Goal: Transaction & Acquisition: Purchase product/service

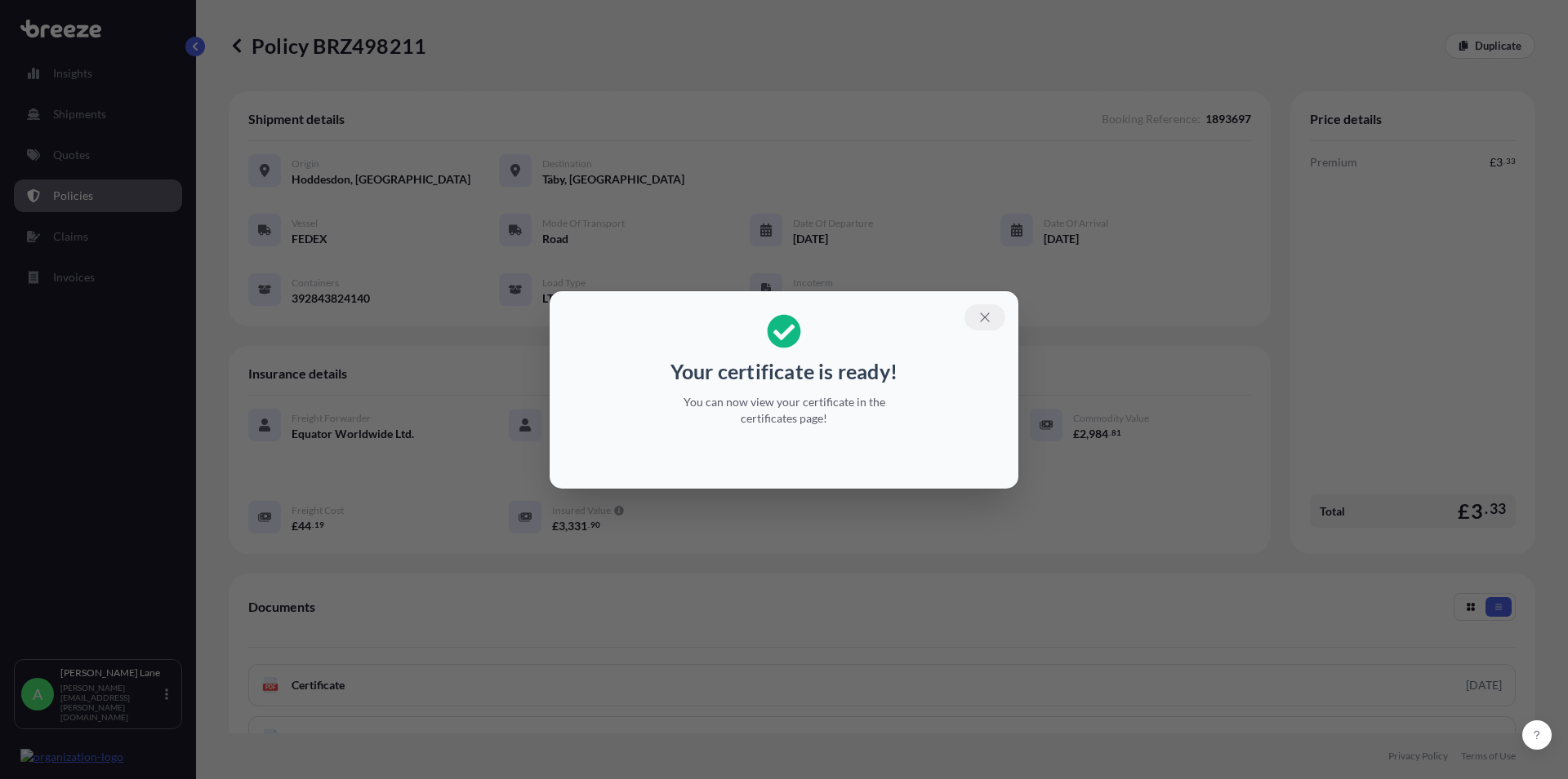
click at [979, 316] on button "button" at bounding box center [985, 318] width 41 height 26
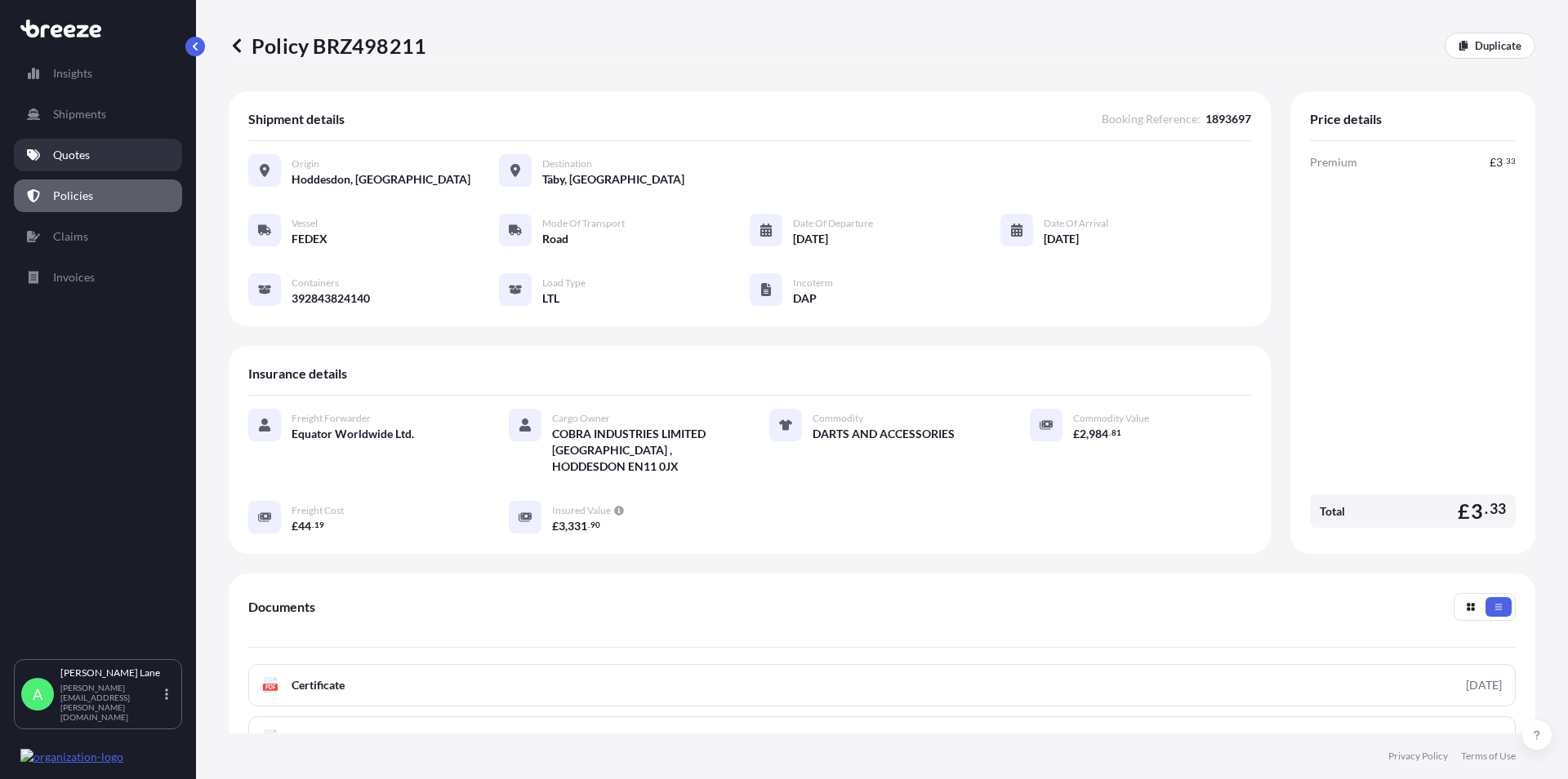
click at [59, 159] on p "Quotes" at bounding box center [71, 155] width 37 height 16
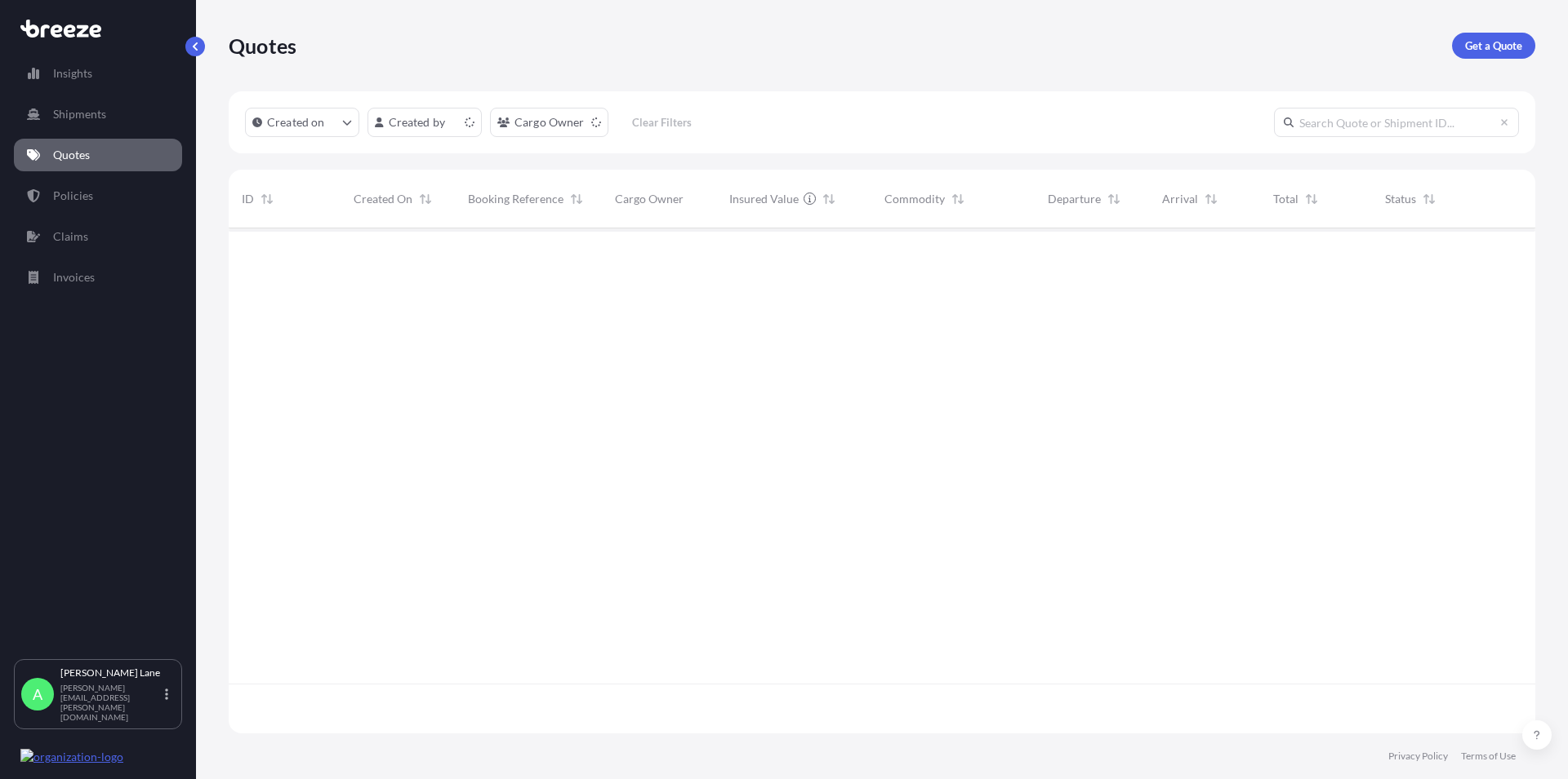
scroll to position [500, 1292]
click at [1484, 39] on p "Get a Quote" at bounding box center [1493, 46] width 57 height 16
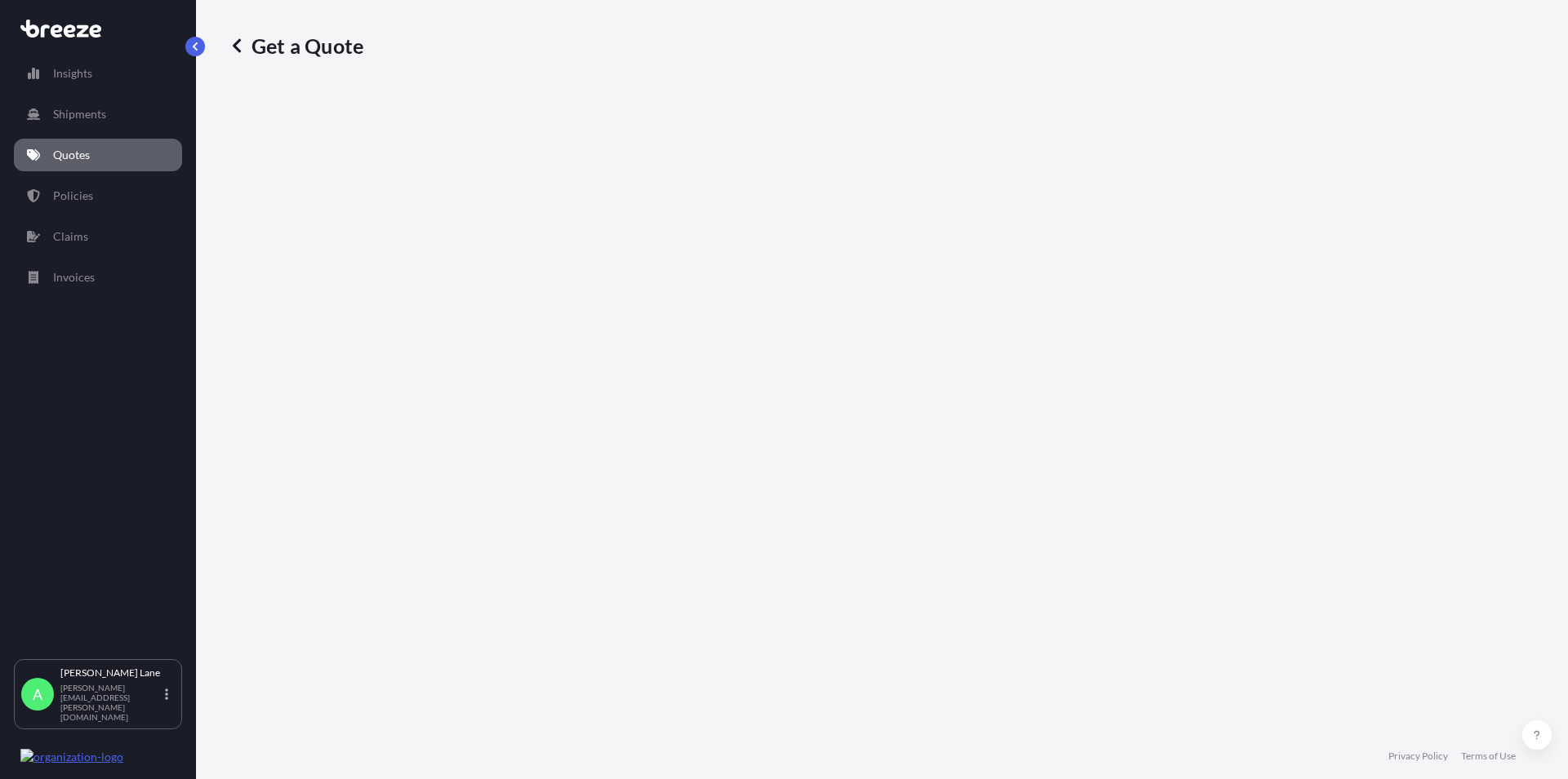
select select "Road"
select select "1"
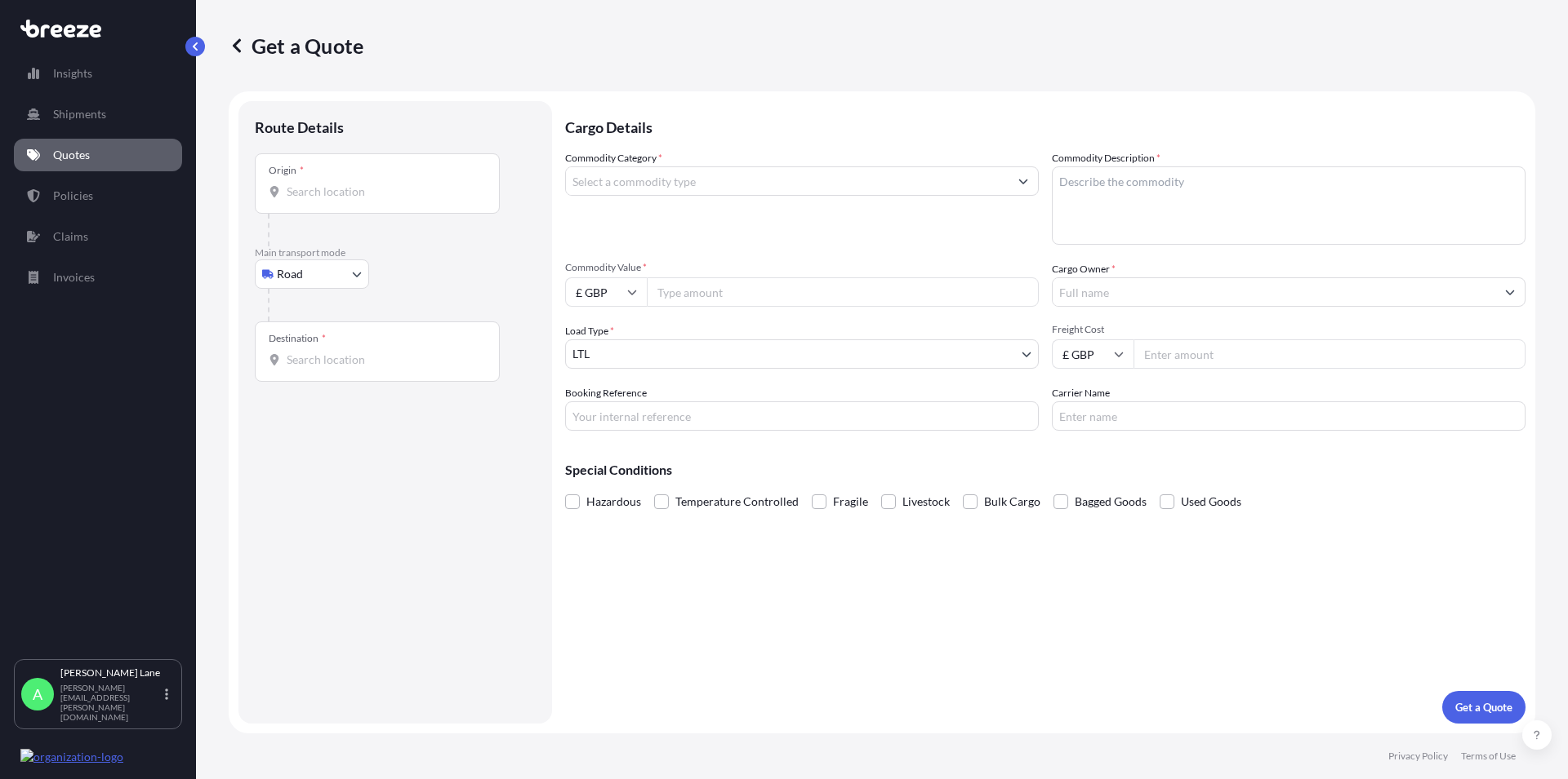
click at [370, 202] on div "Origin *" at bounding box center [378, 183] width 245 height 60
click at [370, 200] on input "Origin *" at bounding box center [383, 192] width 193 height 16
click at [314, 274] on body "0 options available. Insights Shipments Quotes Policies Claims Invoices A [PERS…" at bounding box center [784, 389] width 1568 height 779
click at [295, 341] on span "Air" at bounding box center [294, 346] width 16 height 16
select select "Air"
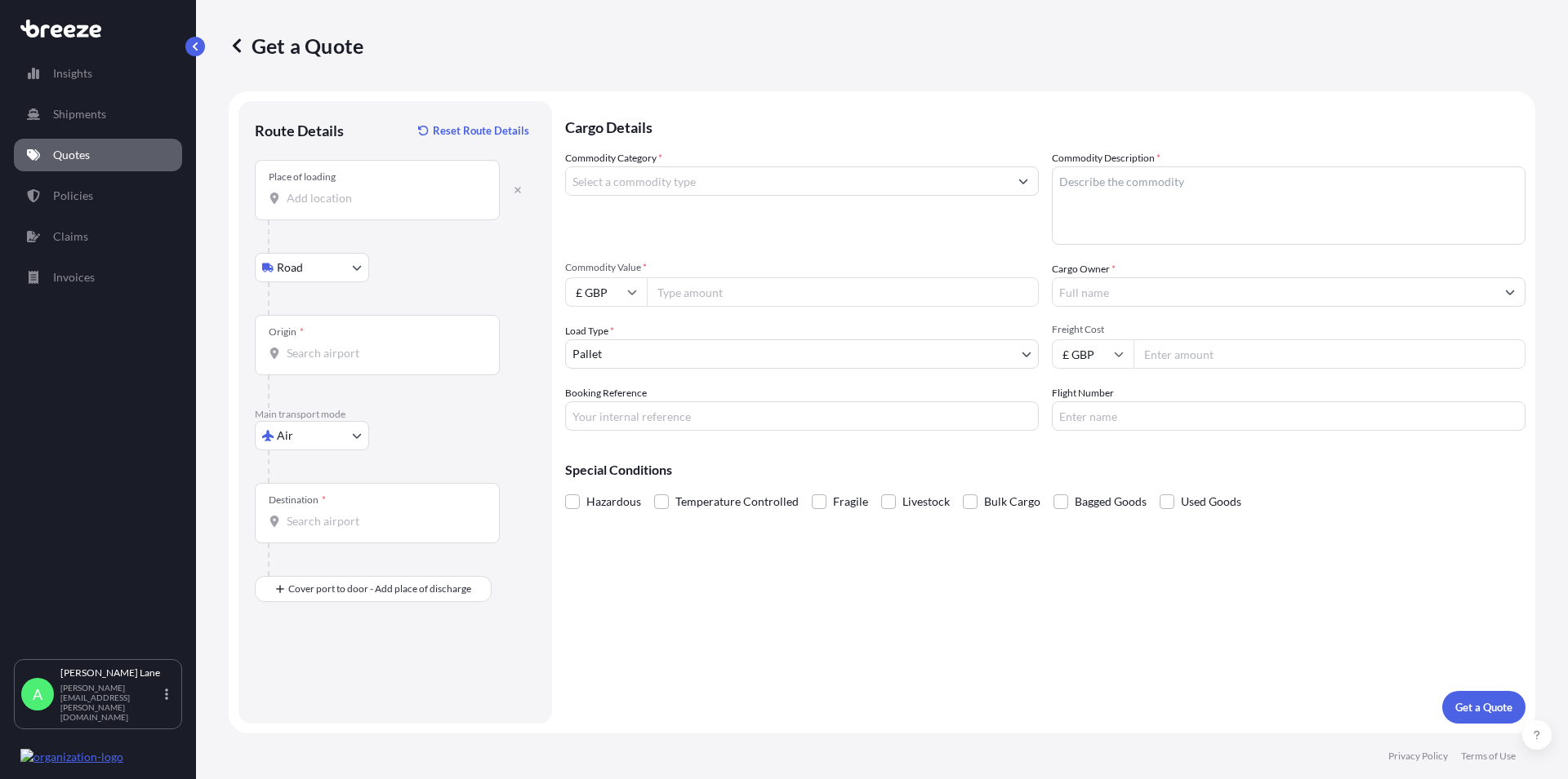
click at [309, 207] on div "Place of loading" at bounding box center [378, 189] width 245 height 60
click at [309, 206] on input "Place of loading" at bounding box center [383, 198] width 193 height 16
click at [286, 192] on div at bounding box center [377, 198] width 217 height 16
click at [286, 192] on input "Place of loading" at bounding box center [383, 198] width 193 height 16
click at [458, 183] on div "Place of loading" at bounding box center [378, 189] width 245 height 60
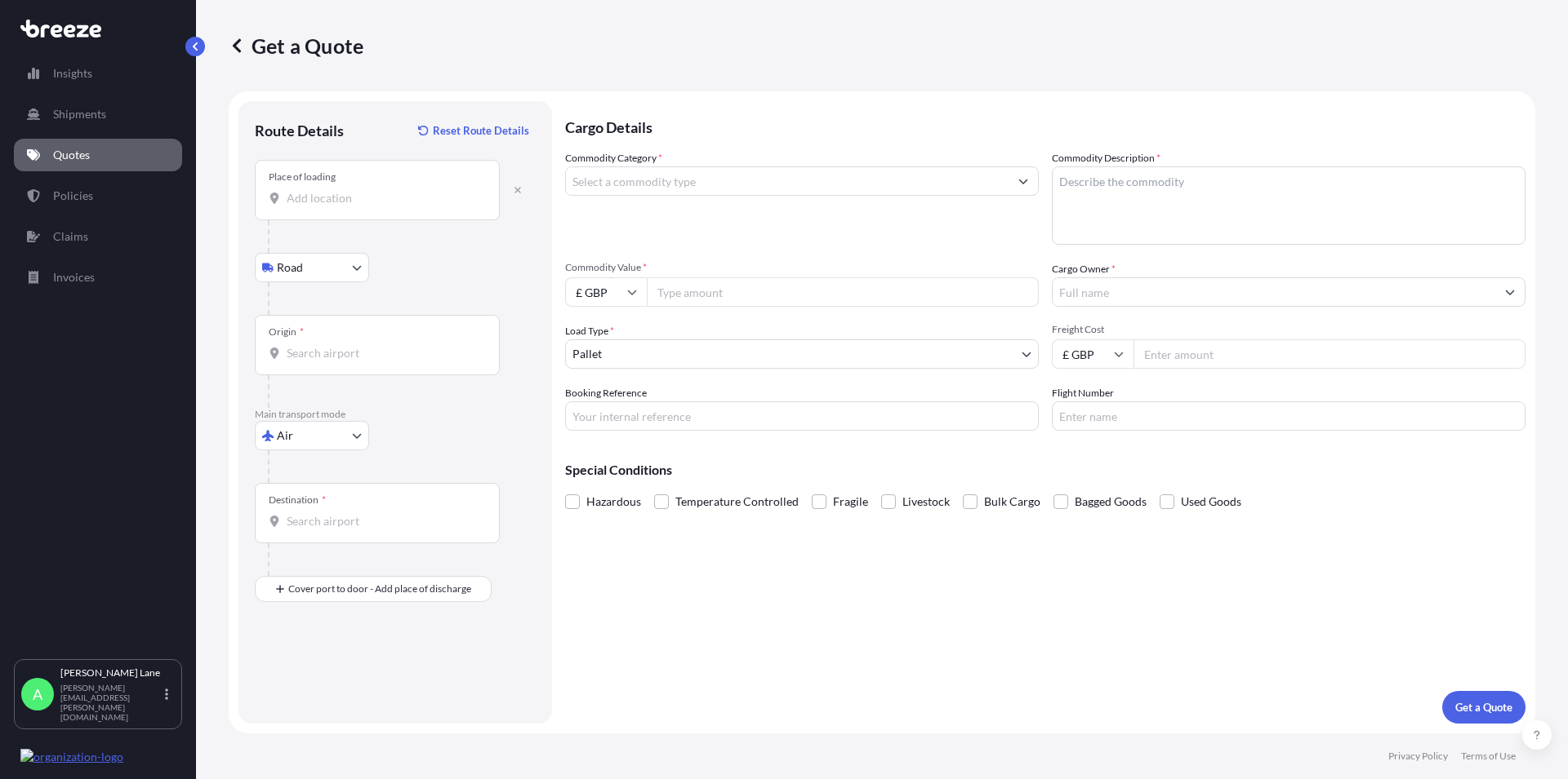
click at [458, 190] on input "Place of loading" at bounding box center [383, 198] width 193 height 16
click at [341, 199] on input "Place of loading" at bounding box center [383, 198] width 193 height 16
paste input "NW11 0BA"
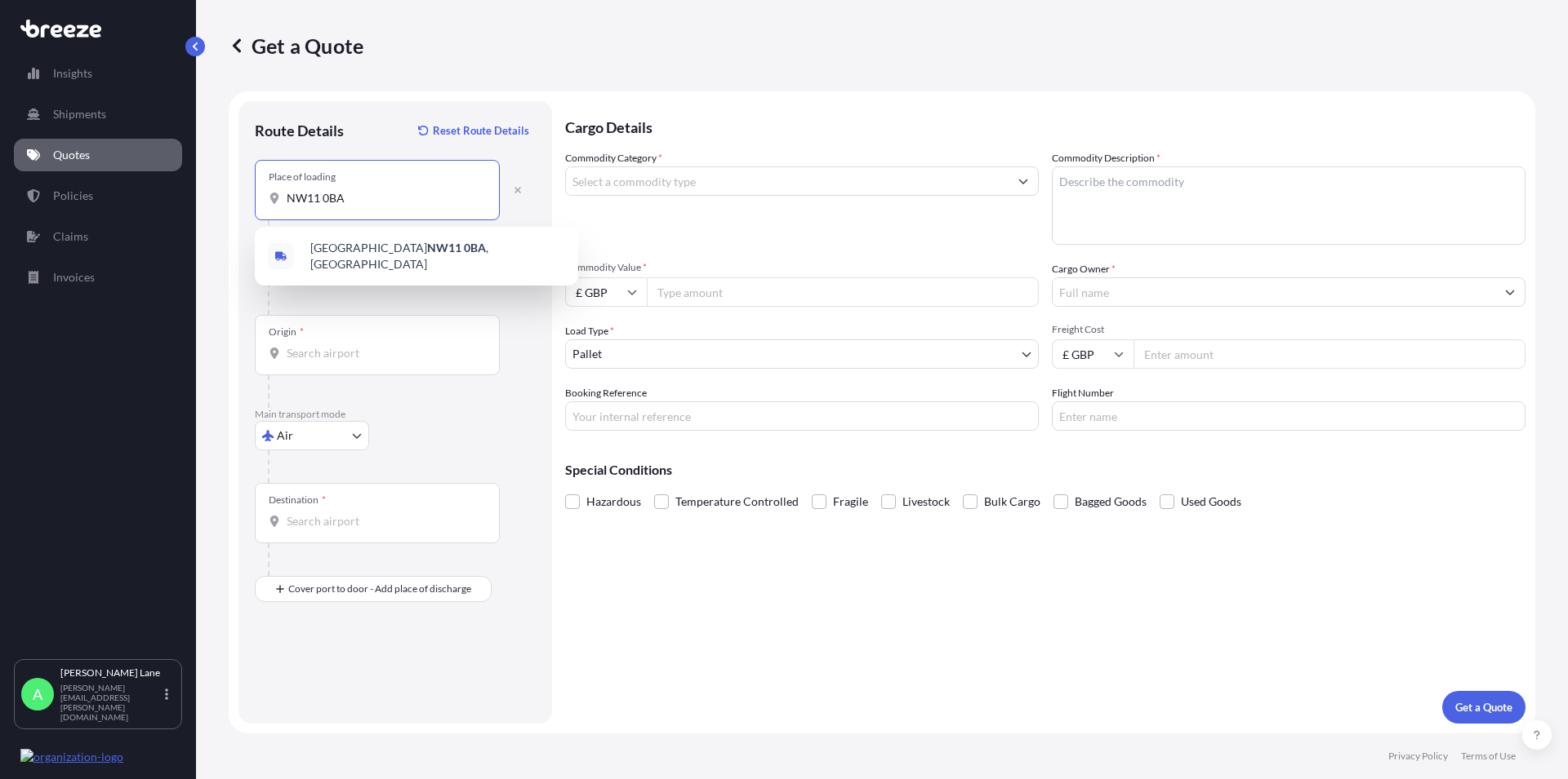
click at [338, 253] on span "[STREET_ADDRESS]" at bounding box center [438, 257] width 255 height 33
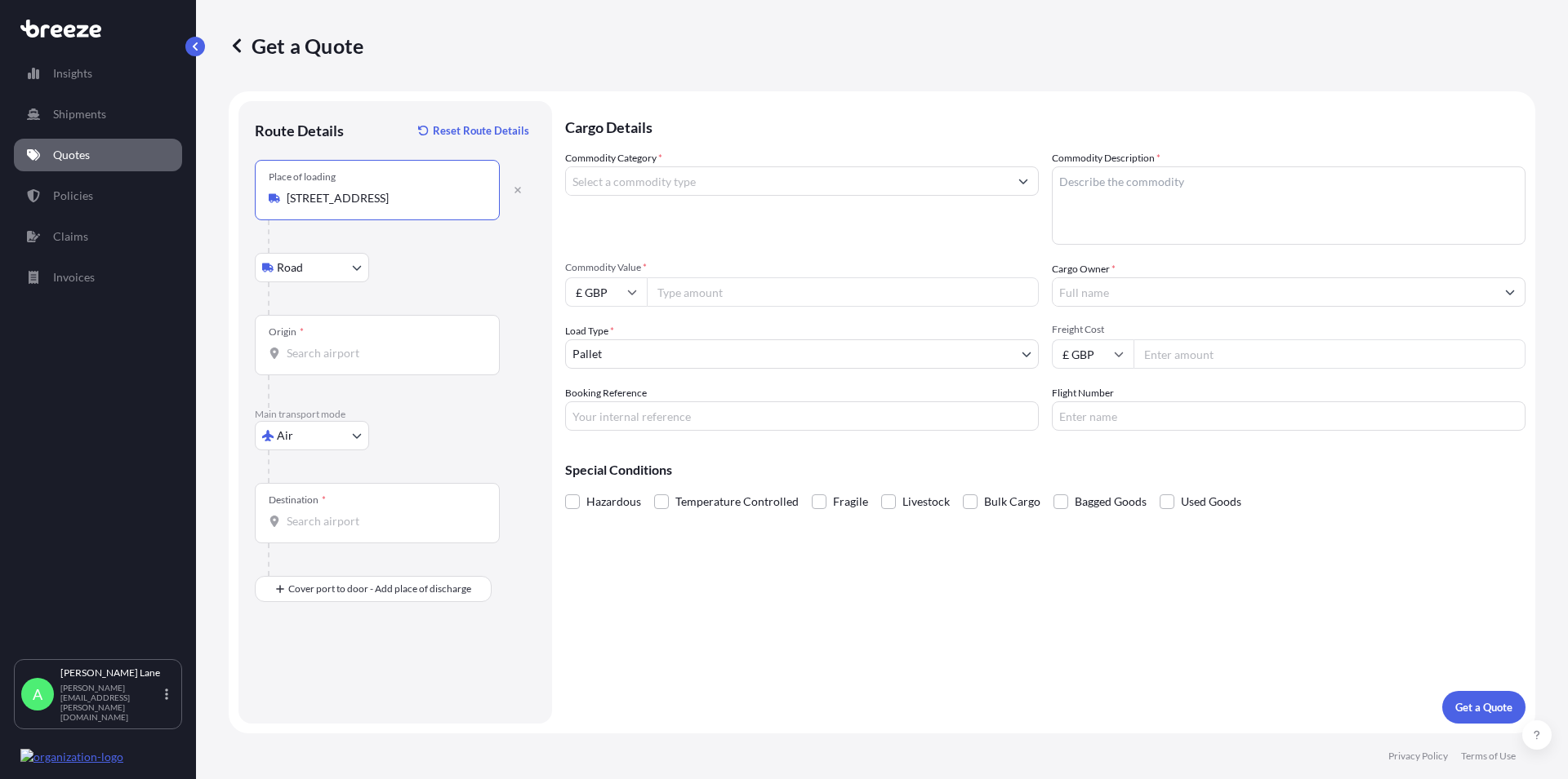
type input "[STREET_ADDRESS]"
click at [348, 332] on div "Origin *" at bounding box center [378, 345] width 245 height 60
click at [348, 345] on input "Origin *" at bounding box center [383, 354] width 193 height 16
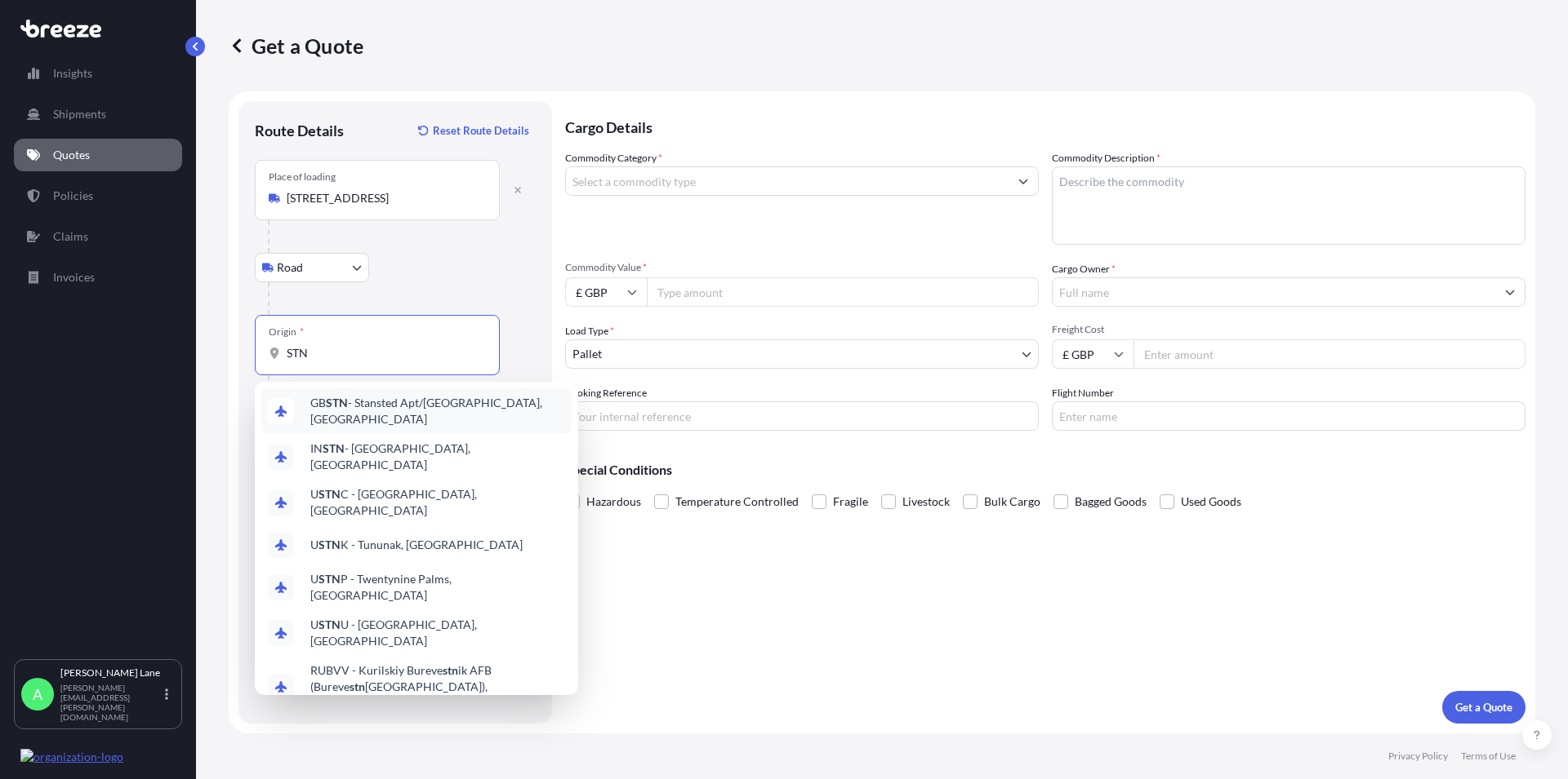
click at [398, 410] on span "GB STN - Stansted Apt/[GEOGRAPHIC_DATA], [GEOGRAPHIC_DATA]" at bounding box center [438, 411] width 255 height 33
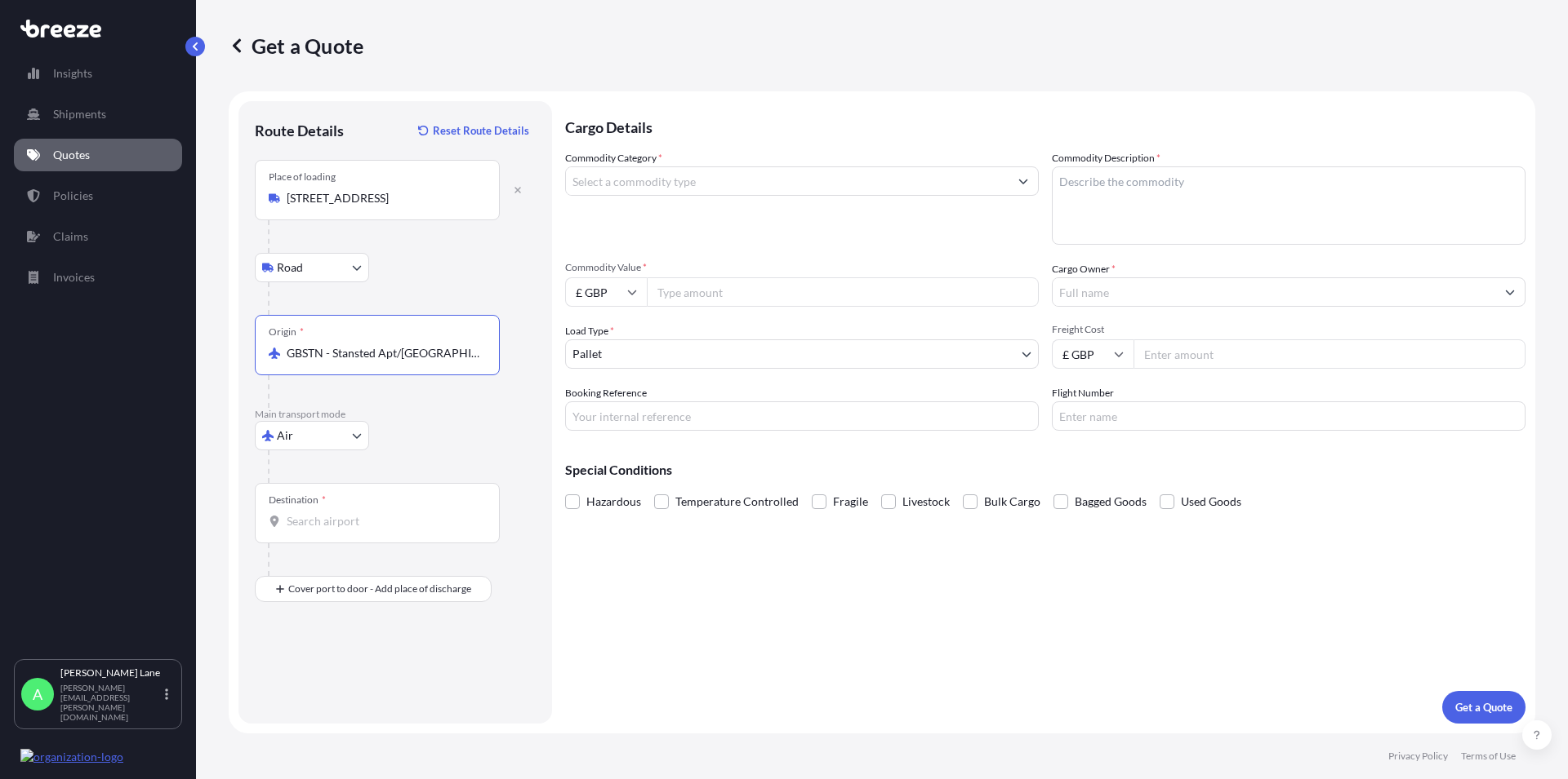
type input "GBSTN - Stansted Apt/[GEOGRAPHIC_DATA], [GEOGRAPHIC_DATA]"
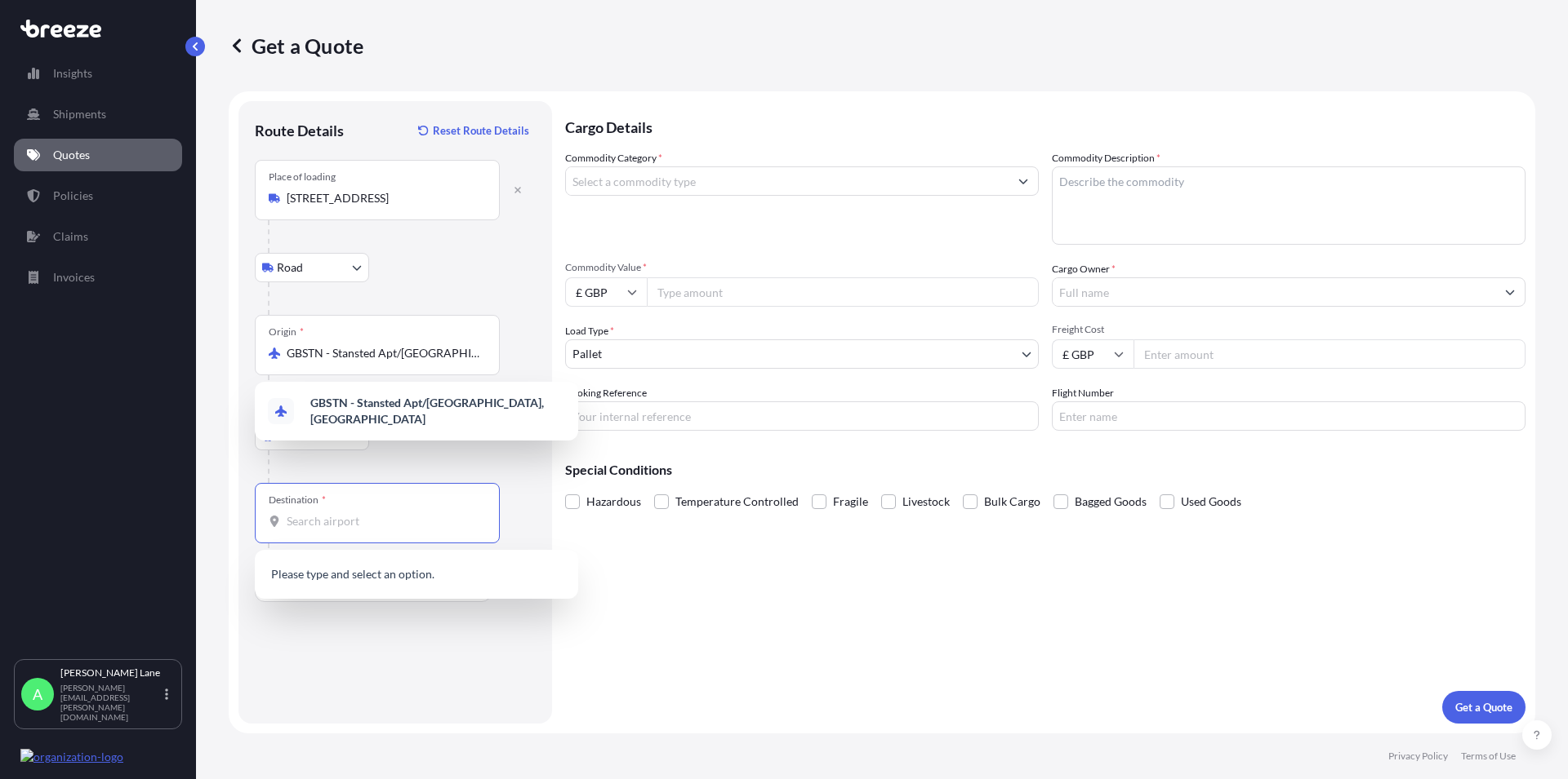
click at [342, 515] on input "Destination *" at bounding box center [383, 522] width 193 height 16
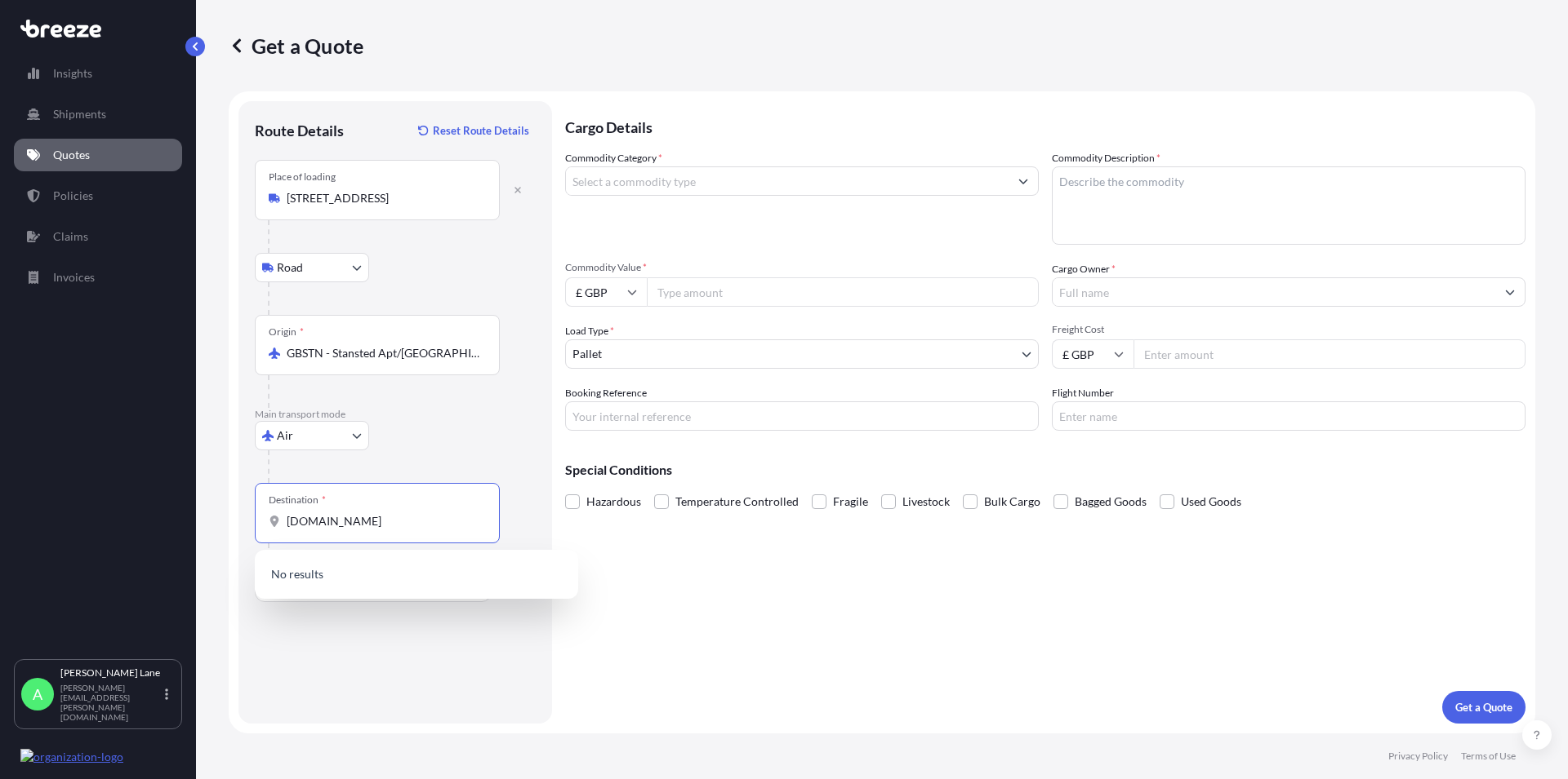
click at [299, 525] on input "[DOMAIN_NAME]" at bounding box center [383, 522] width 193 height 16
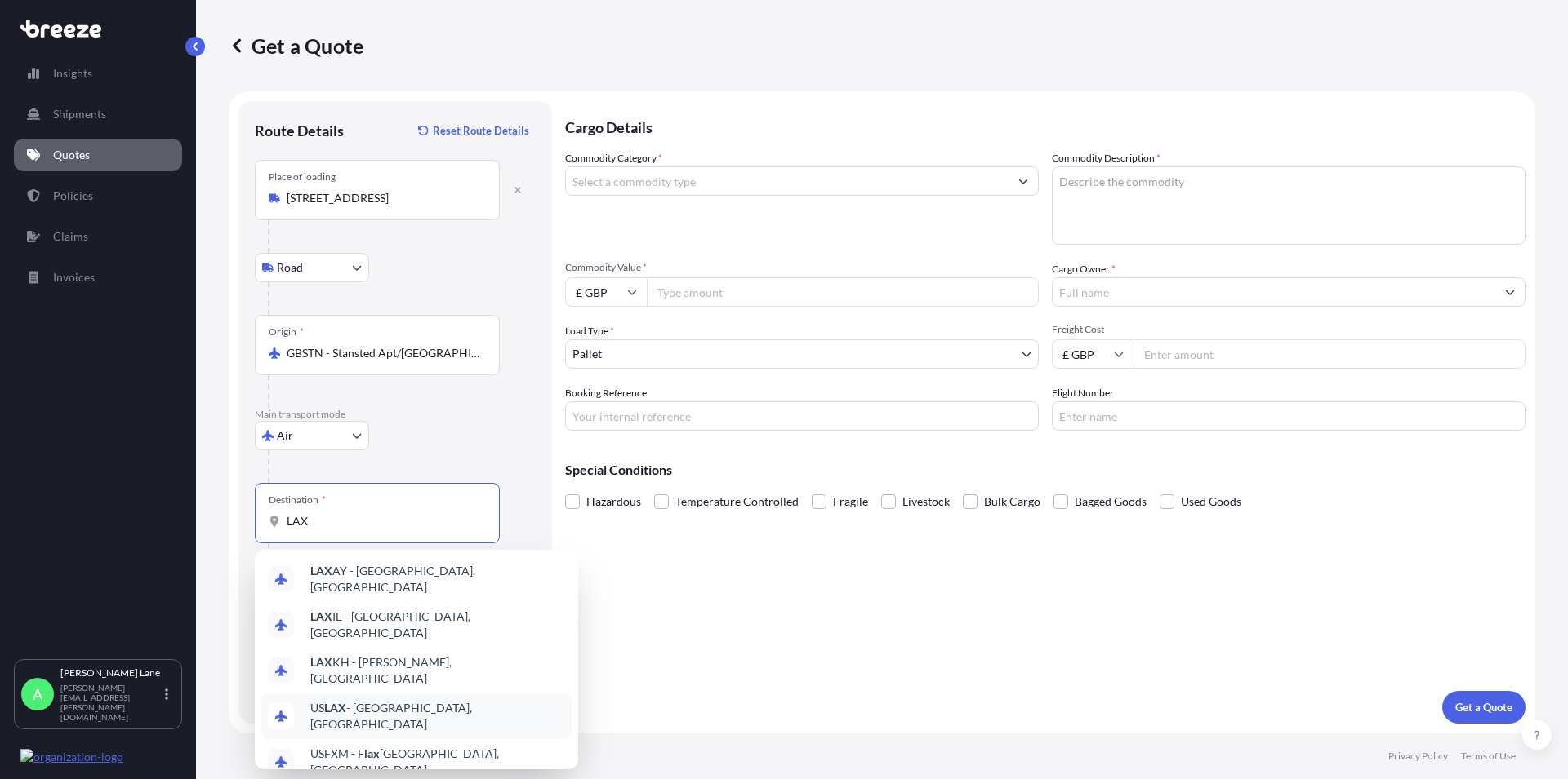
click at [445, 700] on span "US LAX - [GEOGRAPHIC_DATA], [GEOGRAPHIC_DATA]" at bounding box center [438, 716] width 255 height 33
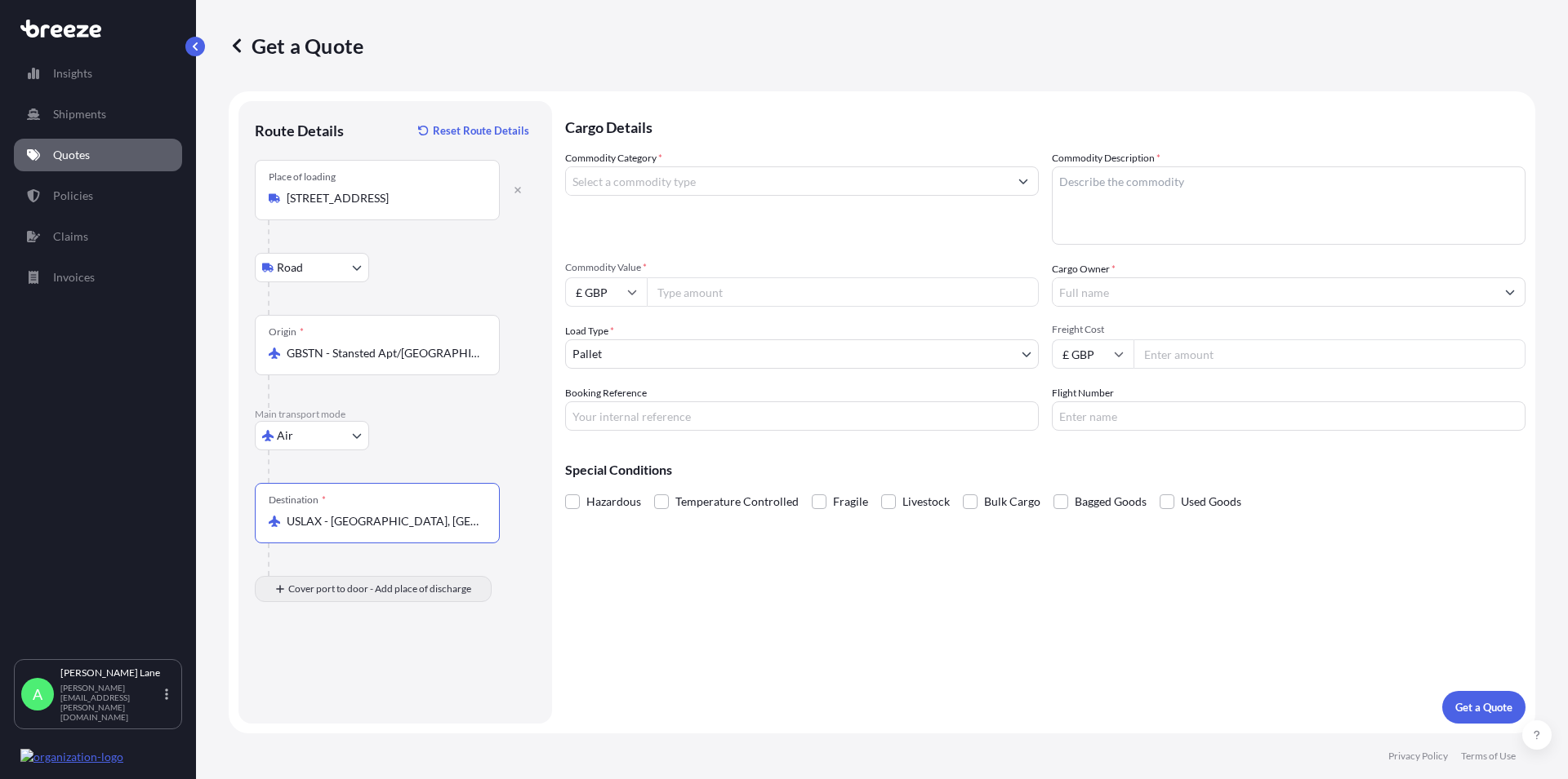
type input "USLAX - [GEOGRAPHIC_DATA], [GEOGRAPHIC_DATA]"
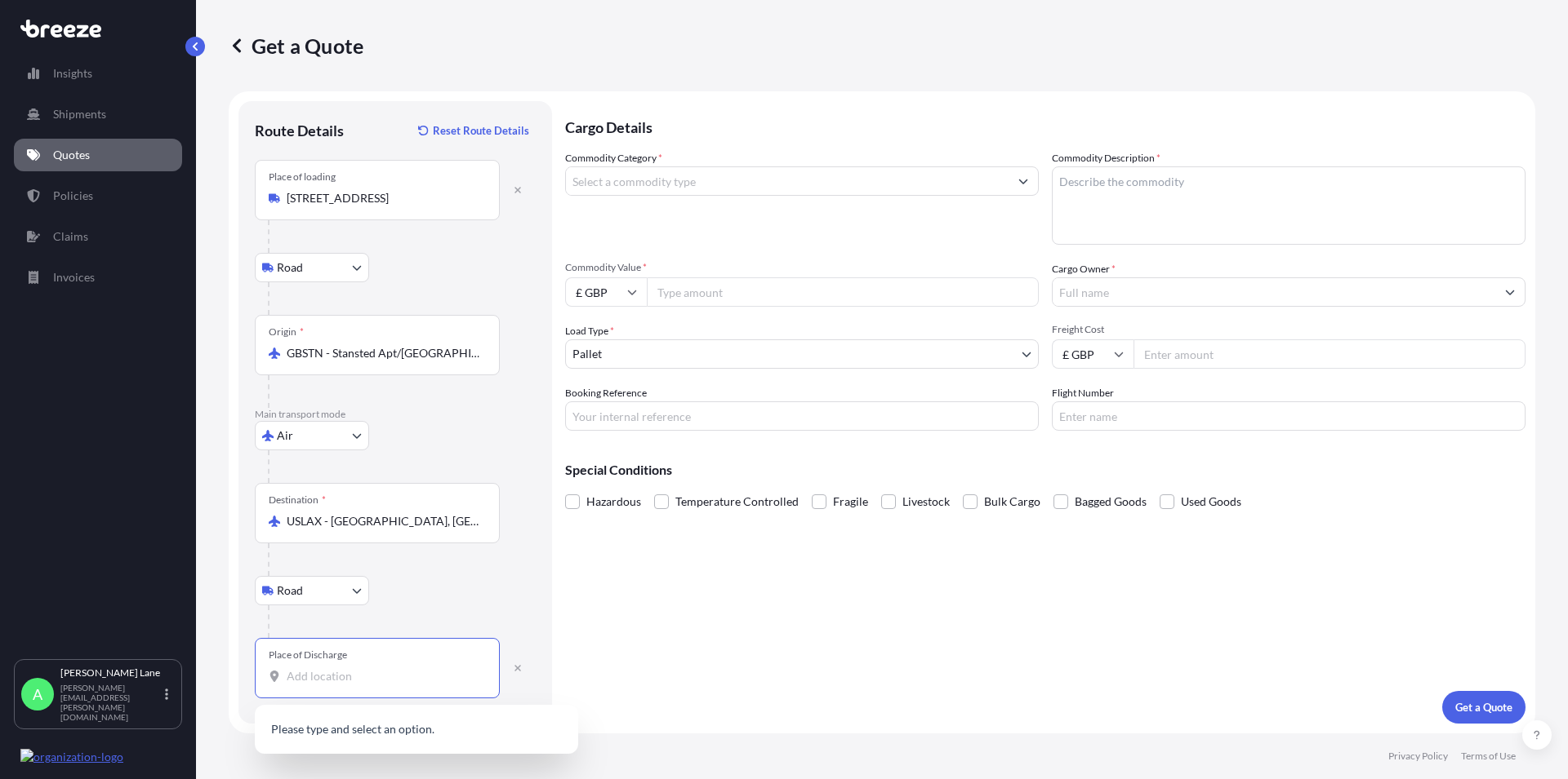
click at [300, 675] on input "Place of Discharge" at bounding box center [383, 676] width 193 height 16
paste input "RANCHO MIRAGE"
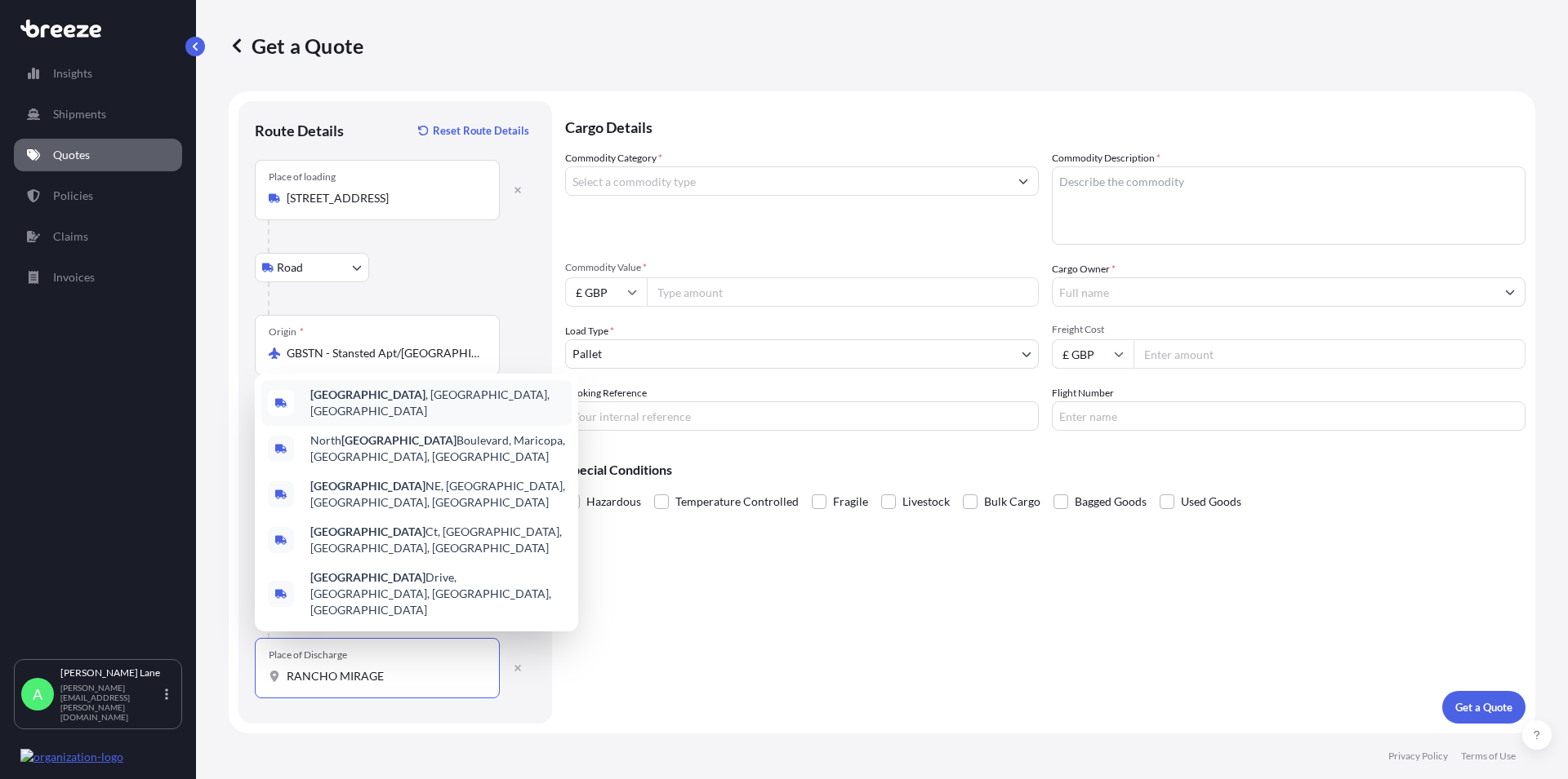
click at [425, 420] on span "[GEOGRAPHIC_DATA] , [GEOGRAPHIC_DATA], [GEOGRAPHIC_DATA]" at bounding box center [438, 403] width 255 height 33
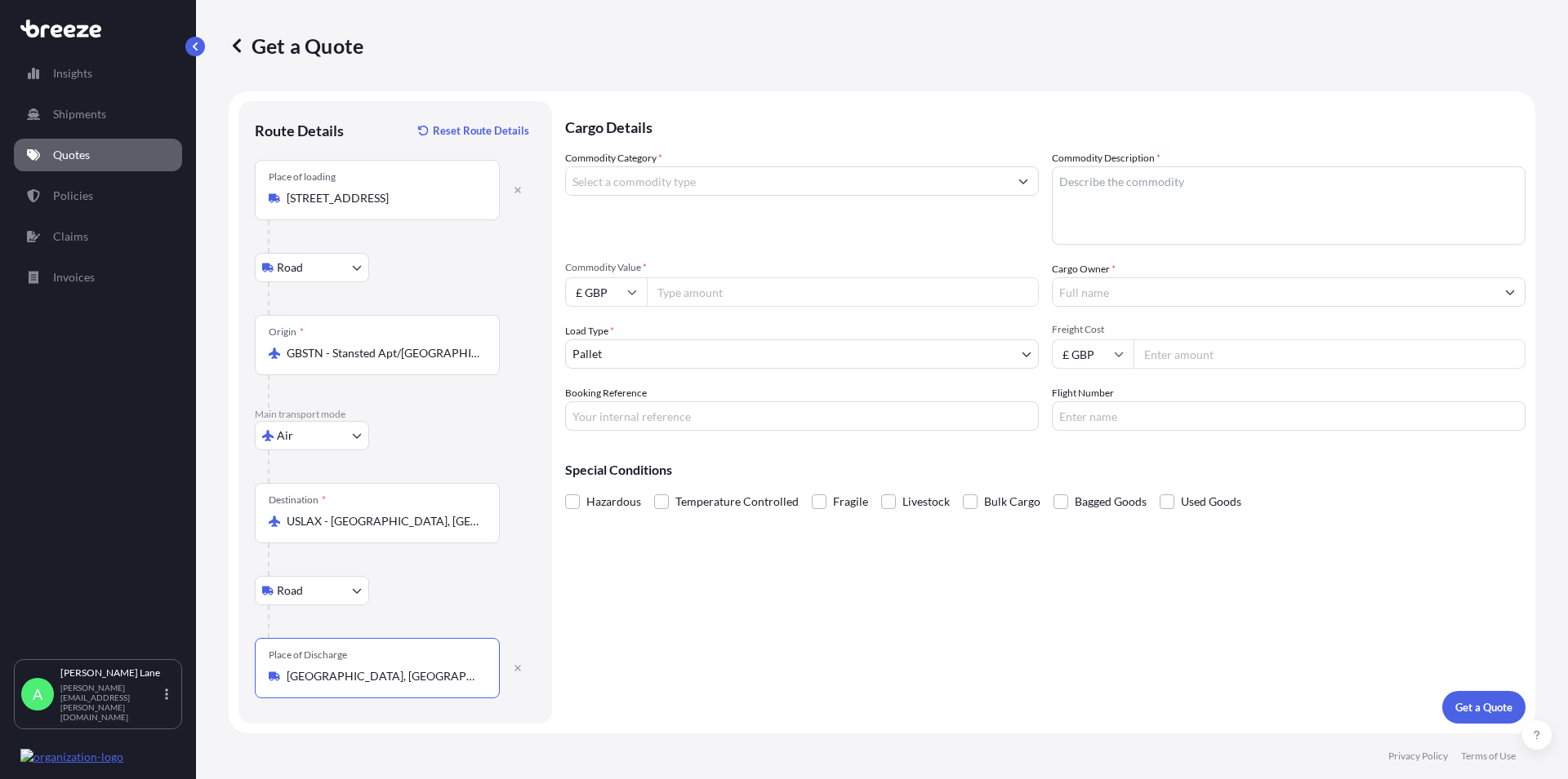
type input "[GEOGRAPHIC_DATA], [GEOGRAPHIC_DATA], [GEOGRAPHIC_DATA]"
click at [716, 183] on input "Commodity Category *" at bounding box center [787, 181] width 443 height 30
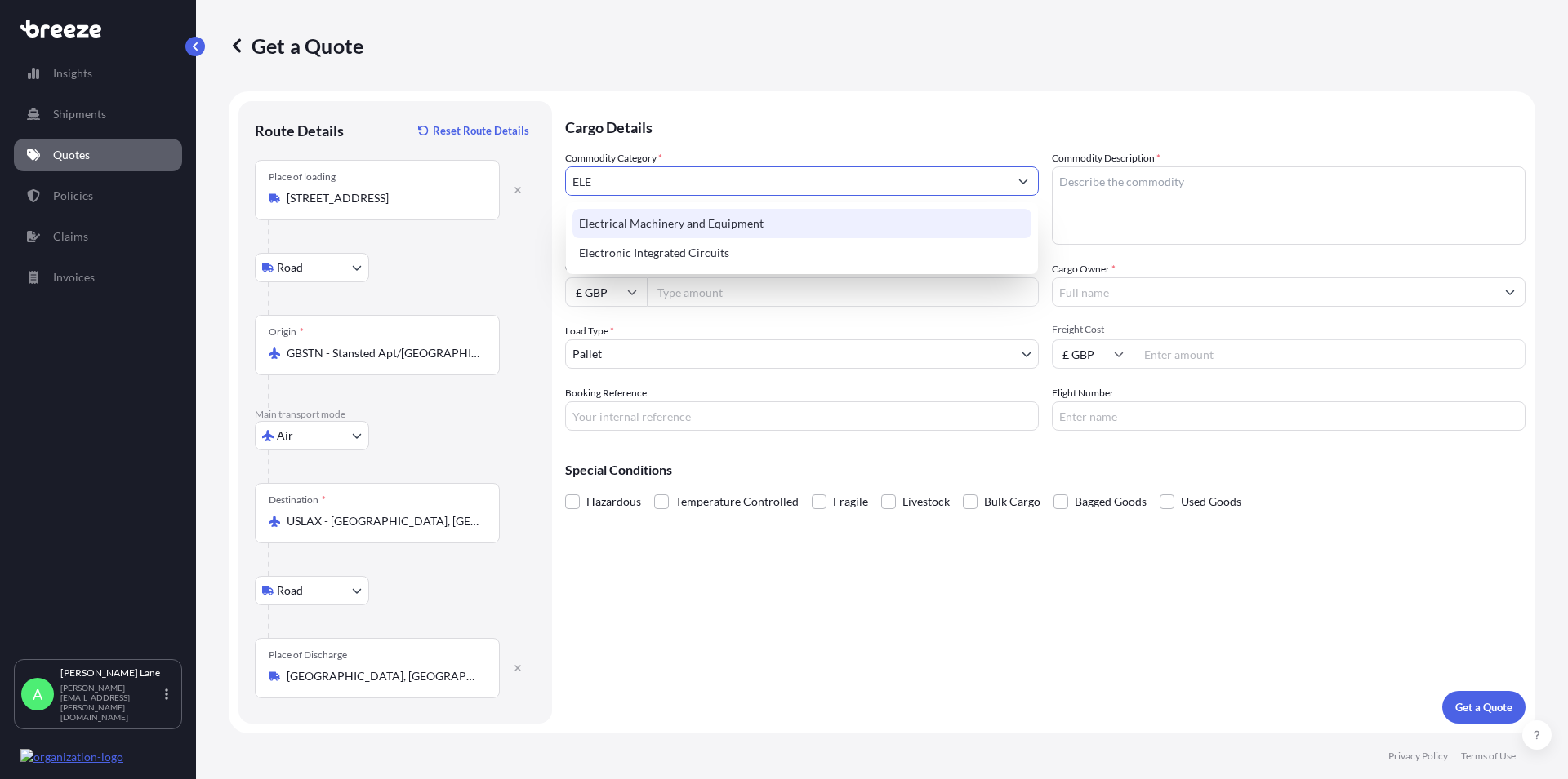
click at [749, 227] on div "Electrical Machinery and Equipment" at bounding box center [802, 224] width 459 height 30
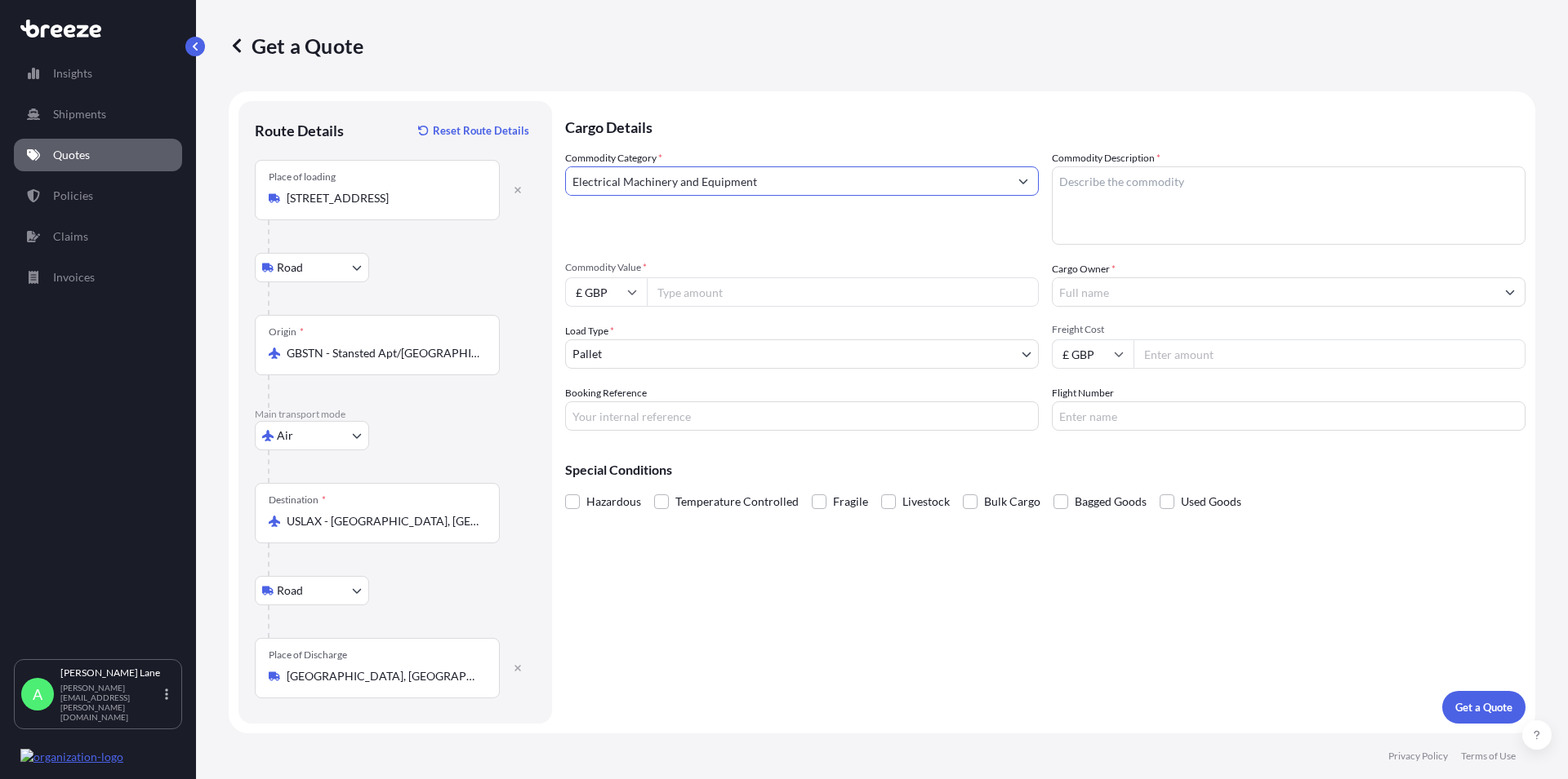
type input "Electrical Machinery and Equipment"
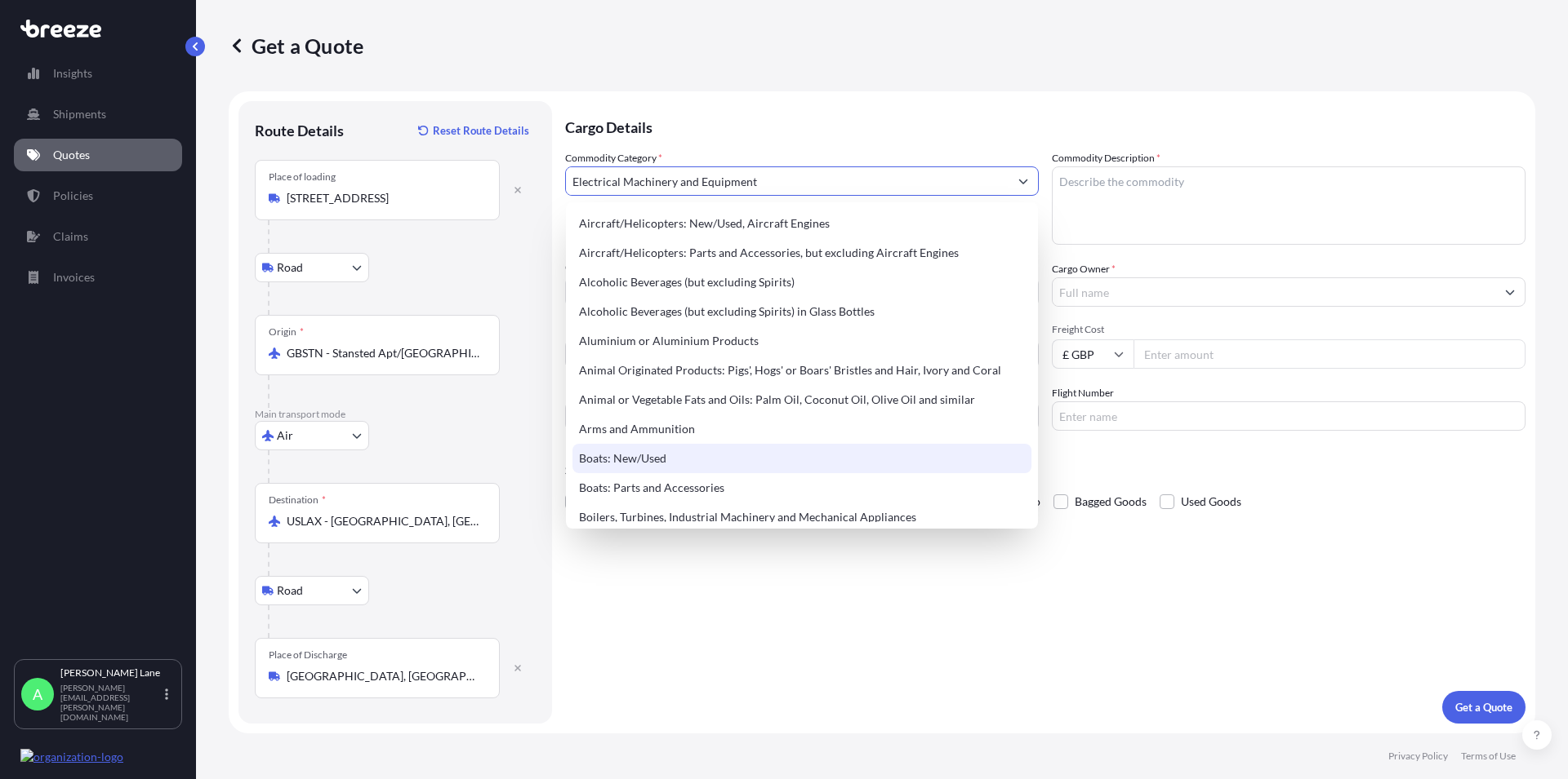
click at [1131, 199] on textarea "Commodity Description *" at bounding box center [1288, 205] width 473 height 78
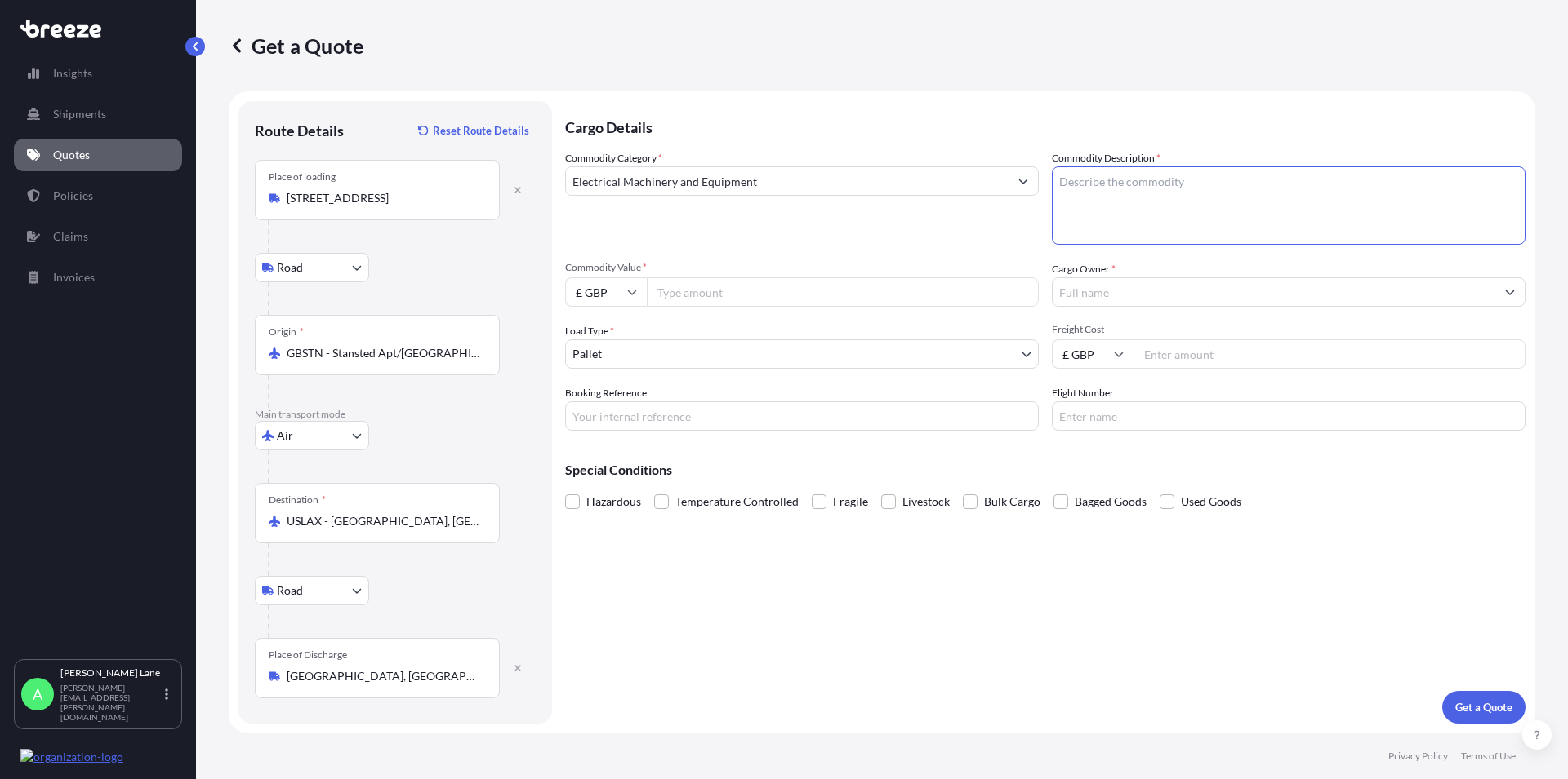
paste textarea "ELECTRONIC PARTS FOR REPAIR"
type textarea "ELECTRONIC PARTS FOR REPAIR"
click at [748, 301] on input "Commodity Value *" at bounding box center [843, 292] width 392 height 30
type input "500"
click at [1149, 291] on input "Cargo Owner *" at bounding box center [1274, 292] width 443 height 30
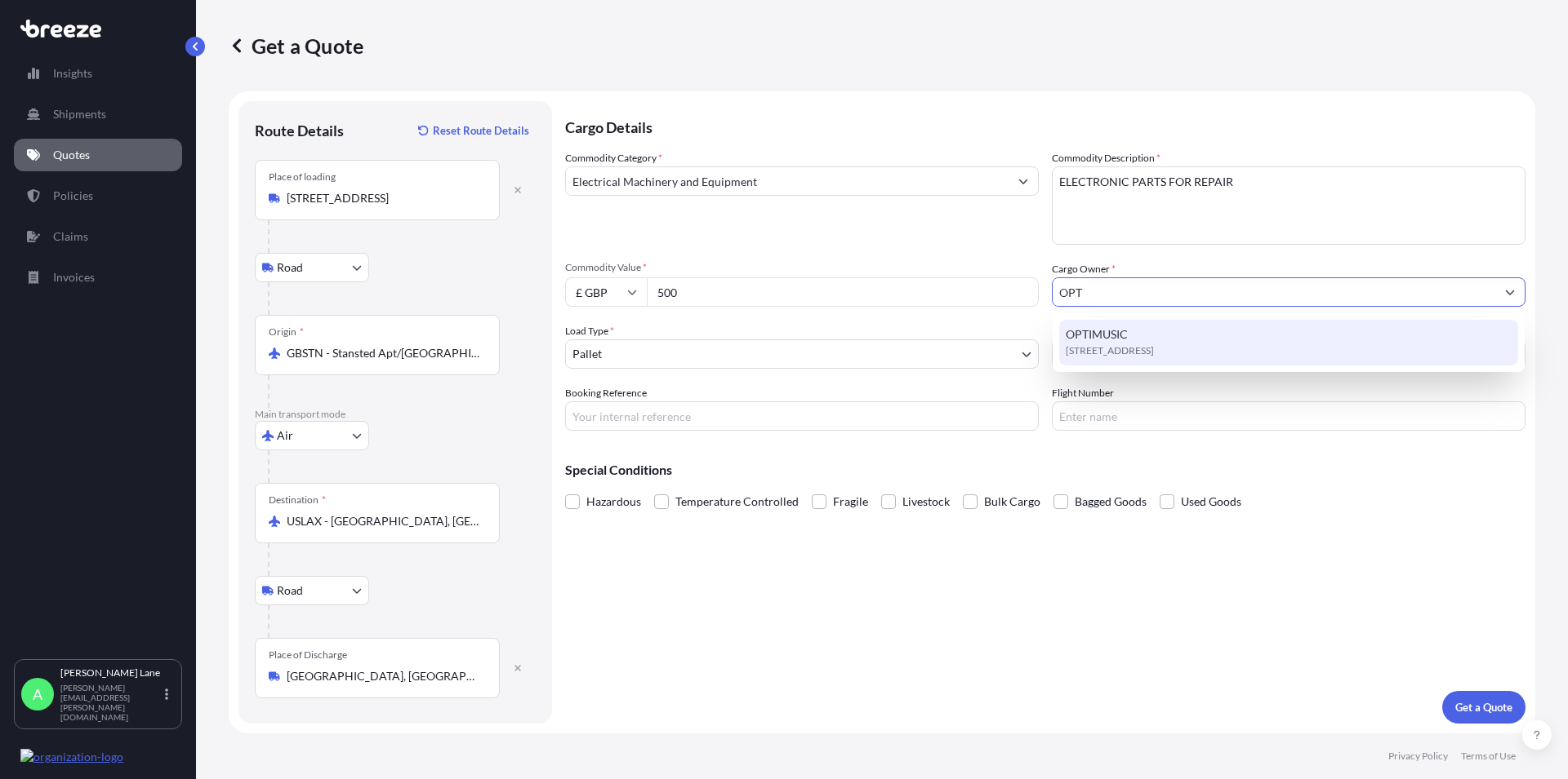
click at [1120, 340] on span "OPTIMUSIC" at bounding box center [1096, 335] width 62 height 16
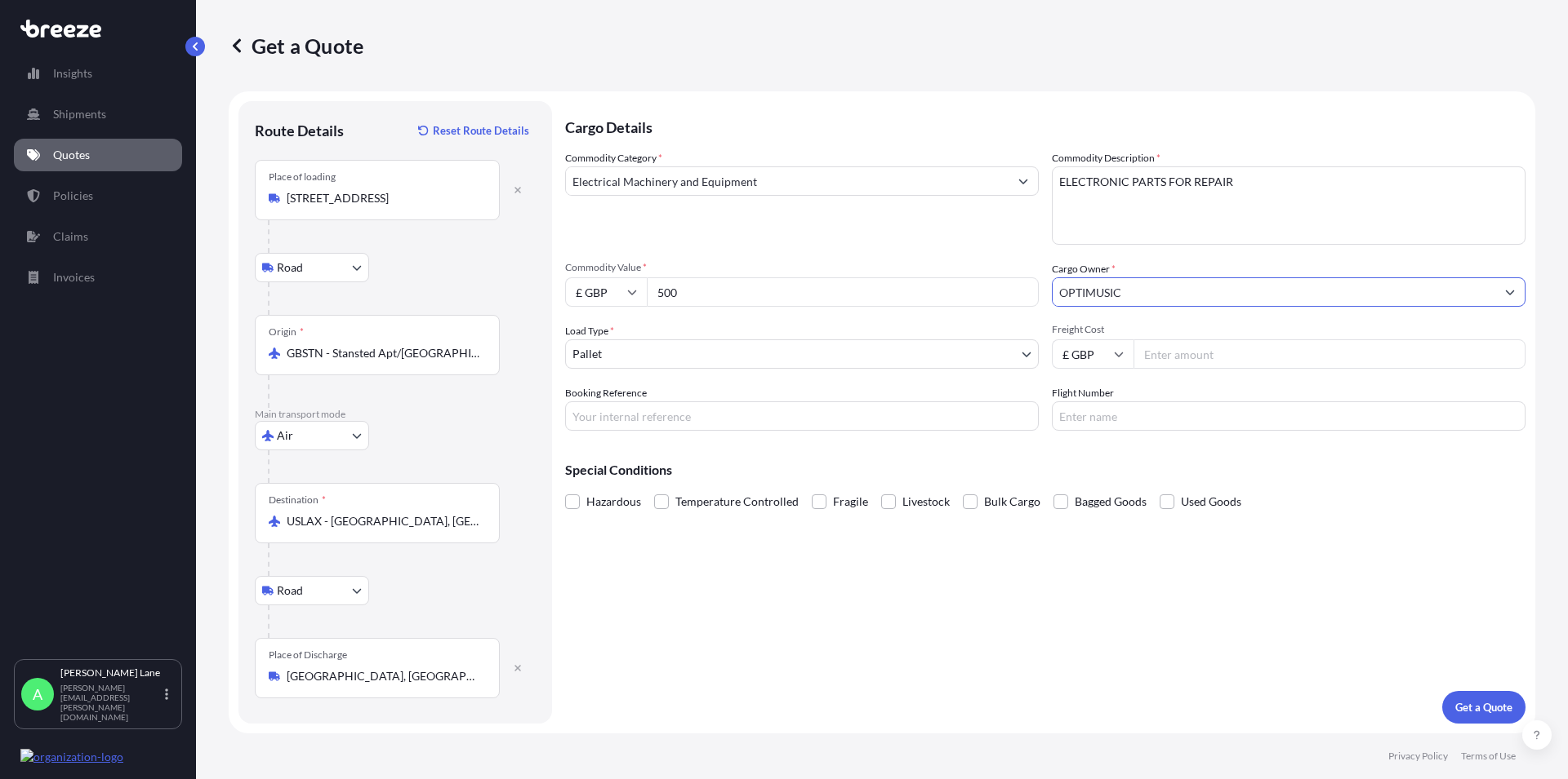
type input "OPTIMUSIC"
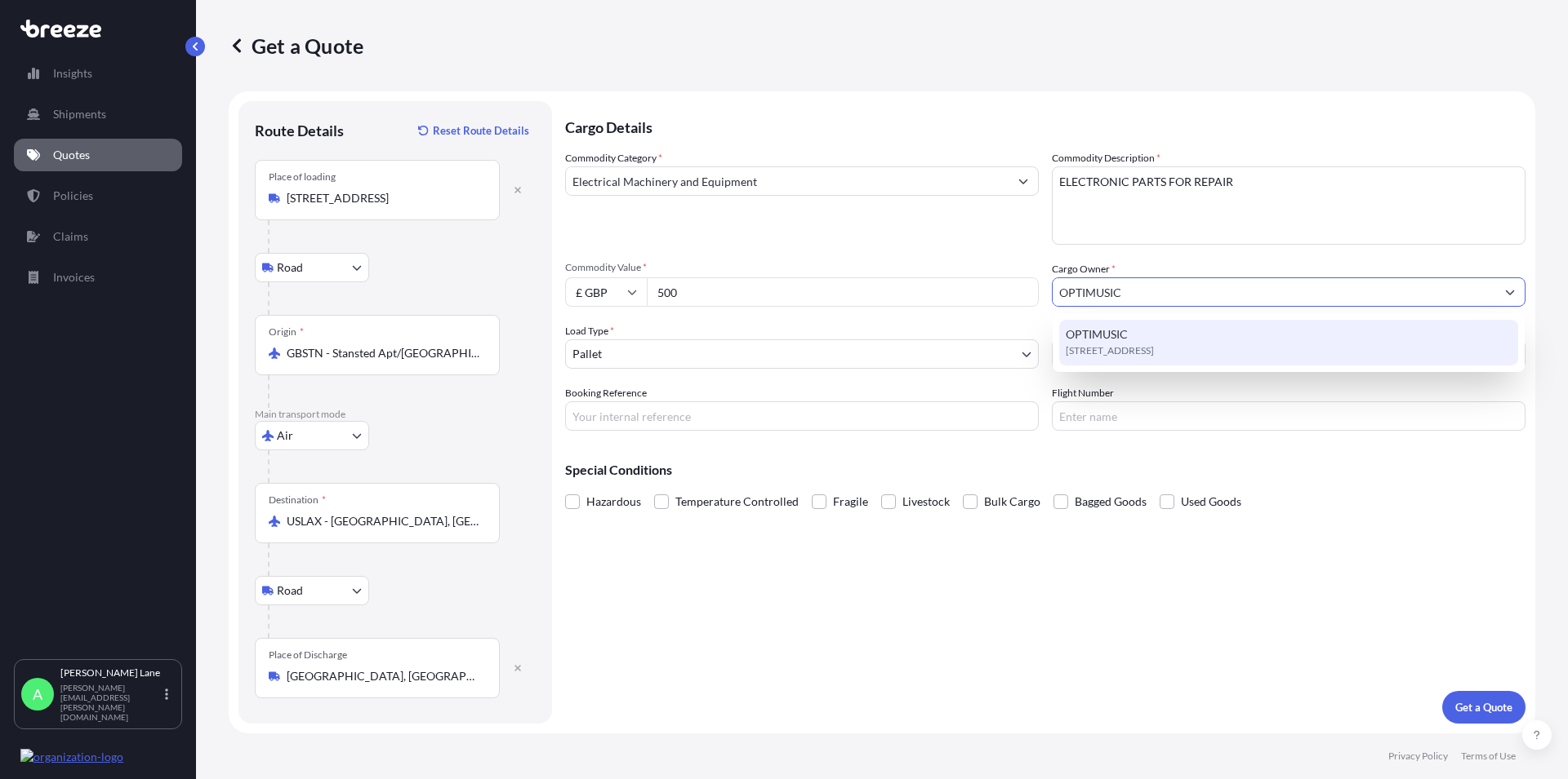
click at [1129, 345] on span "[STREET_ADDRESS]" at bounding box center [1110, 351] width 88 height 16
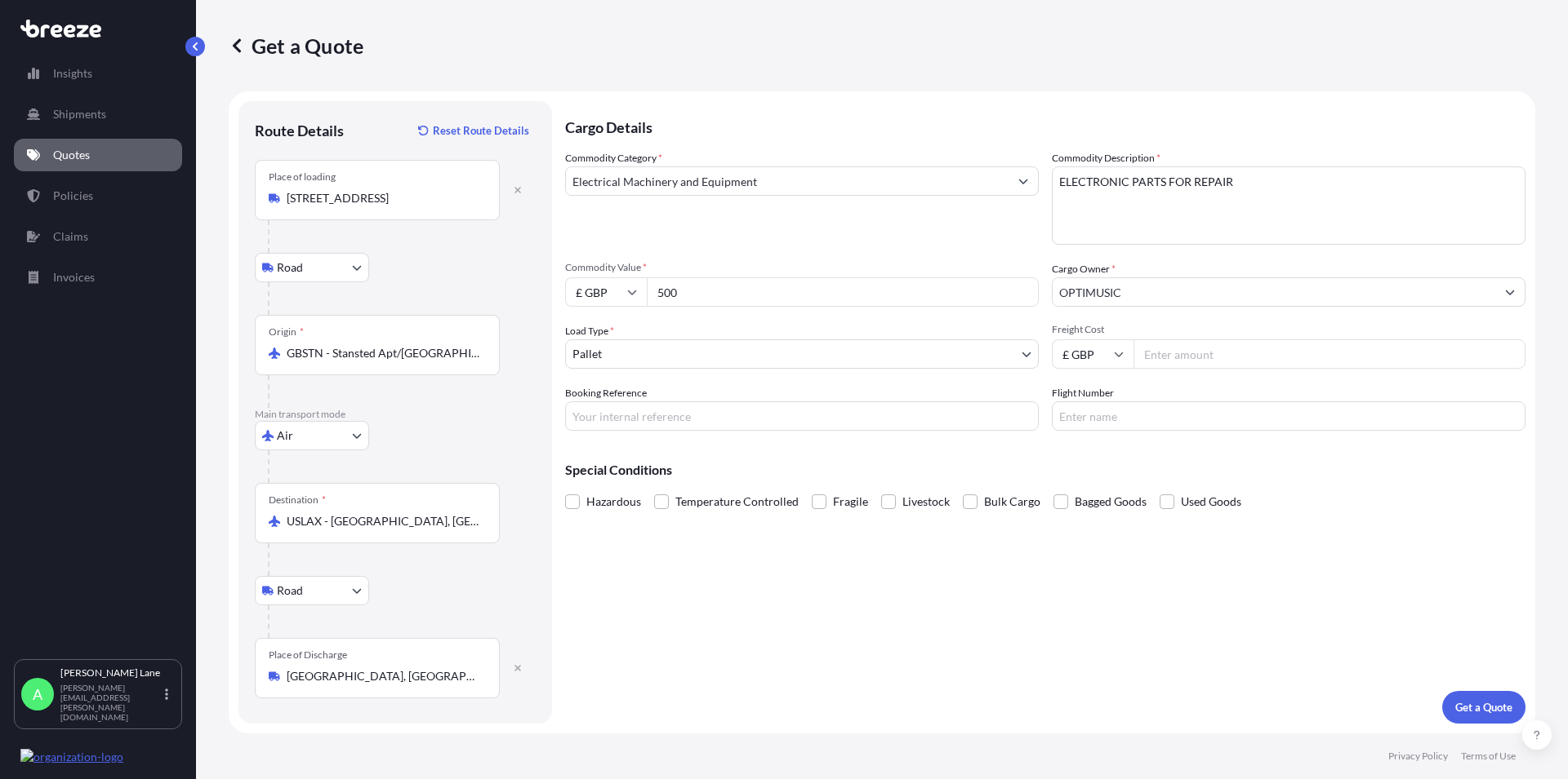
click at [1193, 361] on input "Freight Cost" at bounding box center [1329, 355] width 392 height 30
type input "48.99"
click at [620, 350] on body "Insights Shipments Quotes Policies Claims Invoices A [PERSON_NAME] [PERSON_NAME…" at bounding box center [784, 389] width 1568 height 779
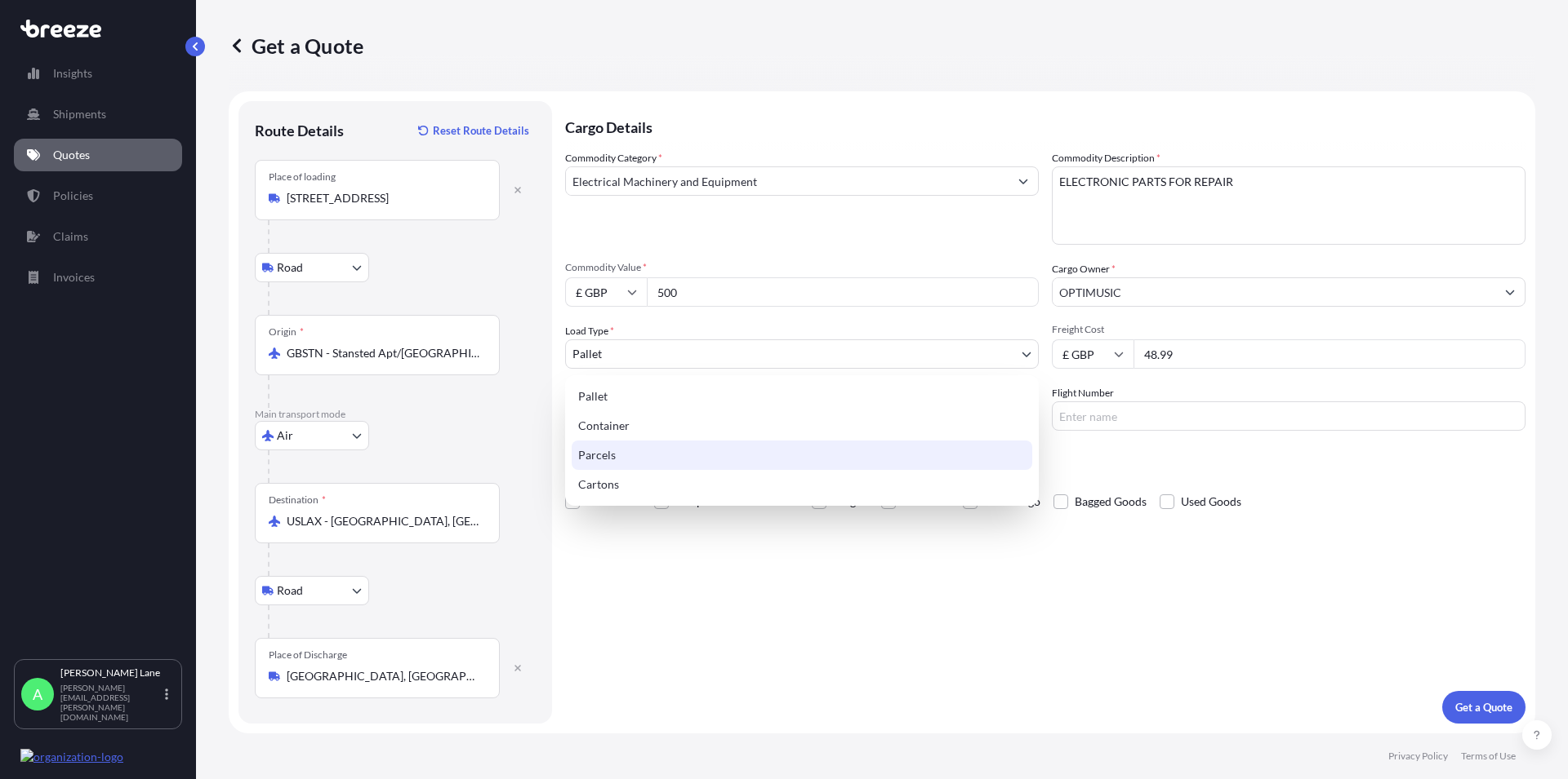
click at [597, 458] on div "Parcels" at bounding box center [802, 456] width 461 height 30
select select "3"
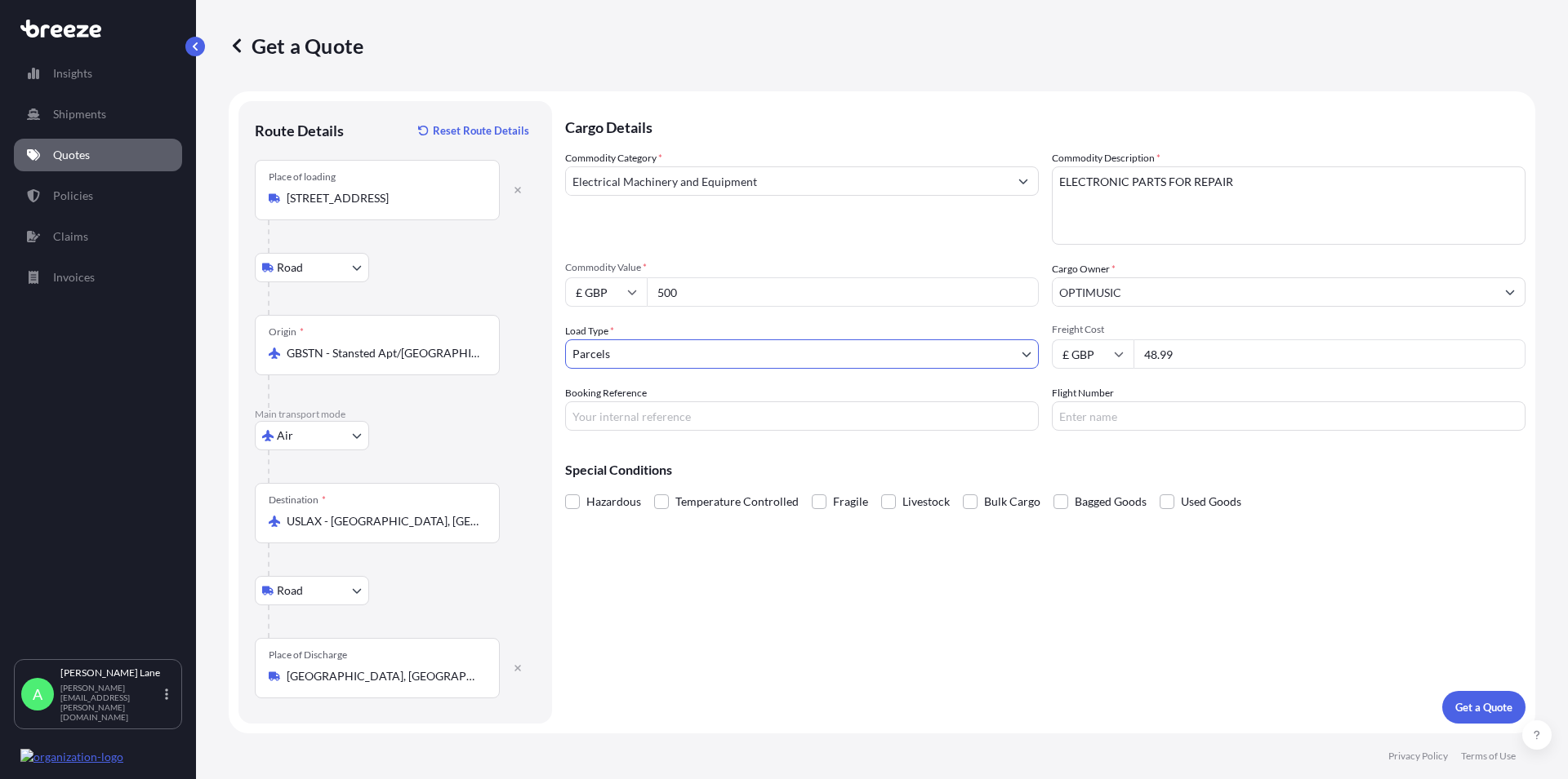
click at [606, 420] on input "Booking Reference" at bounding box center [801, 416] width 473 height 30
paste input "1893644"
type input "1893644"
click at [1479, 707] on p "Get a Quote" at bounding box center [1483, 707] width 57 height 16
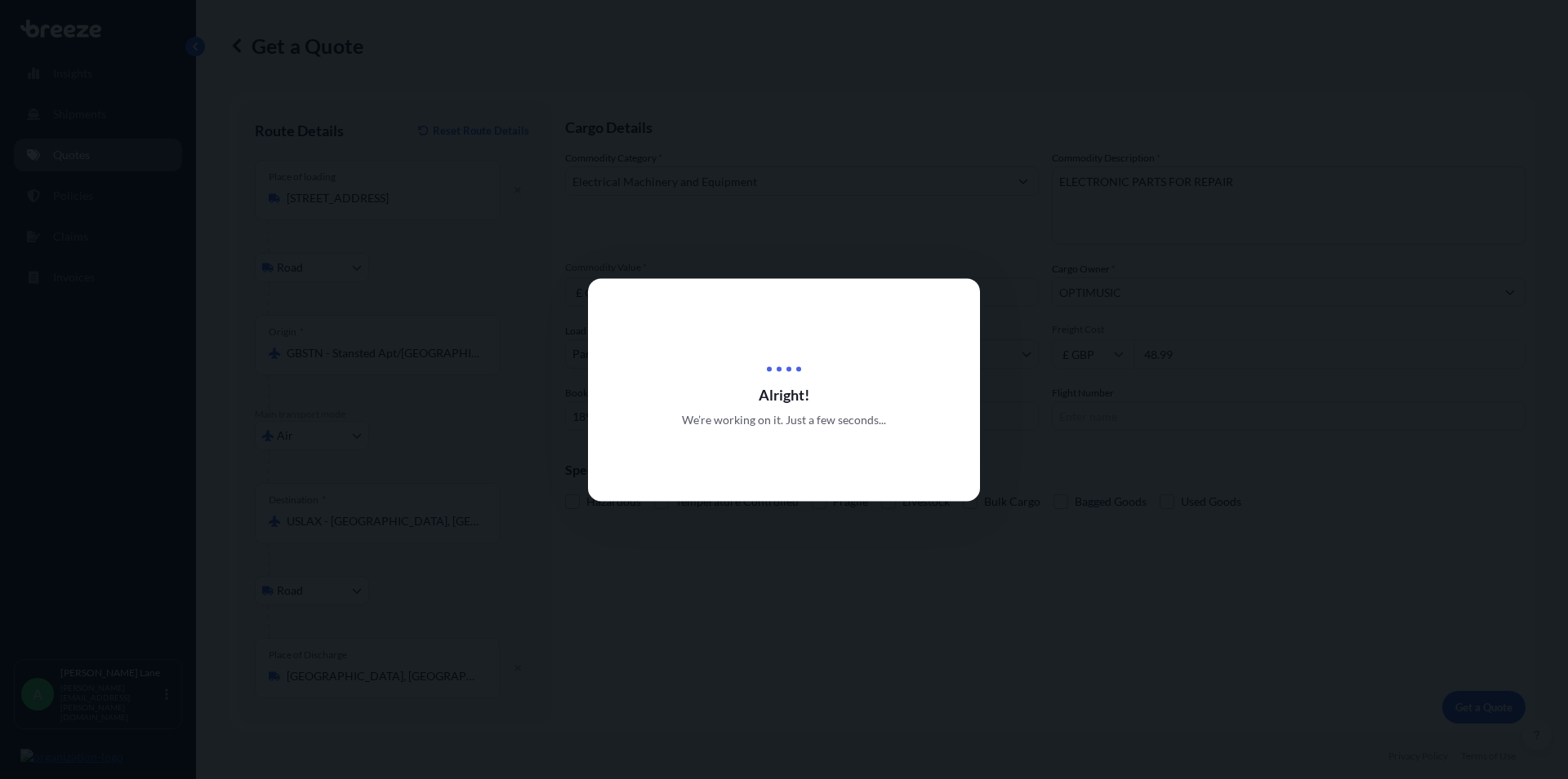
select select "Road"
select select "Air"
select select "Road"
select select "3"
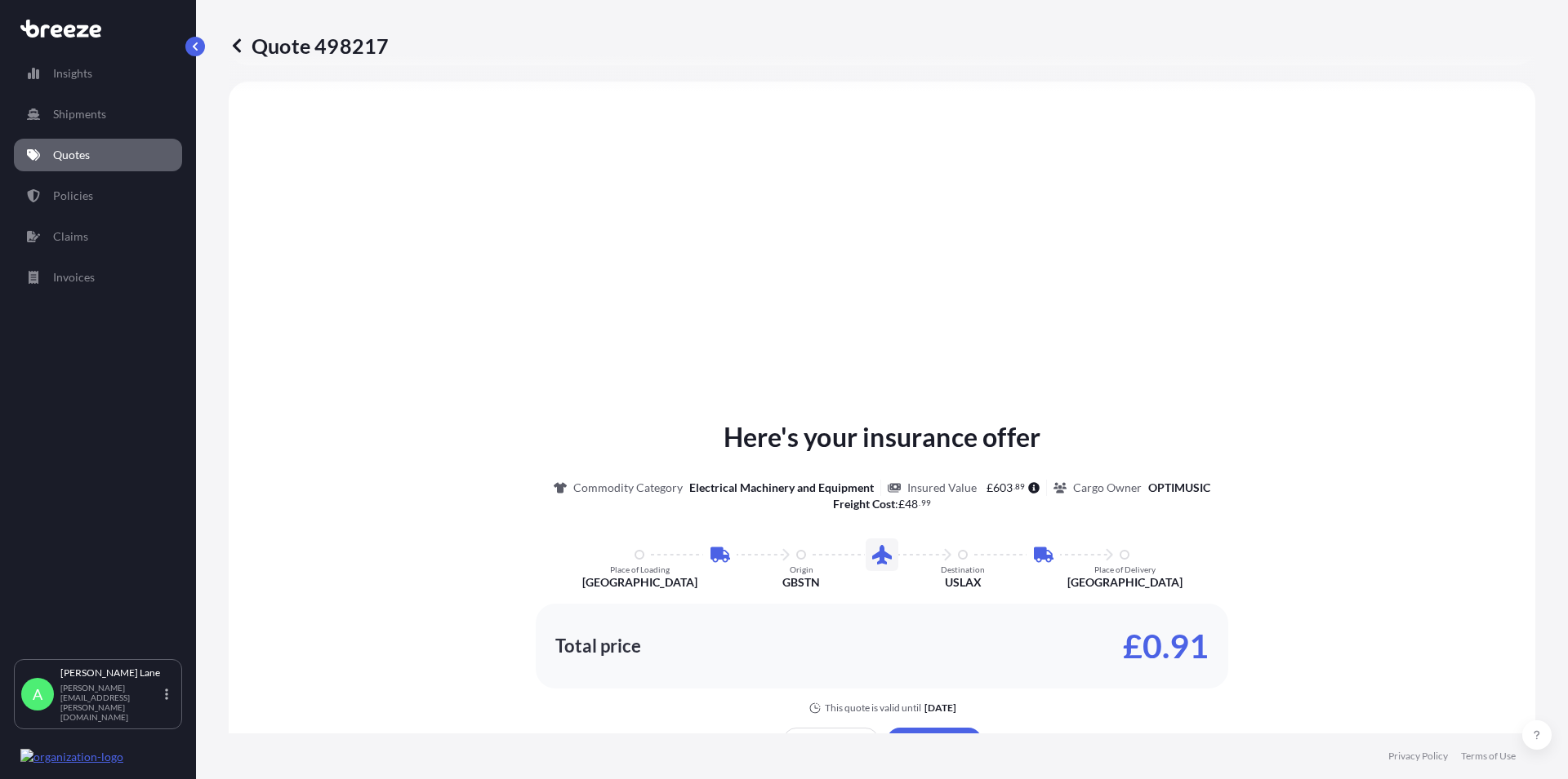
scroll to position [932, 0]
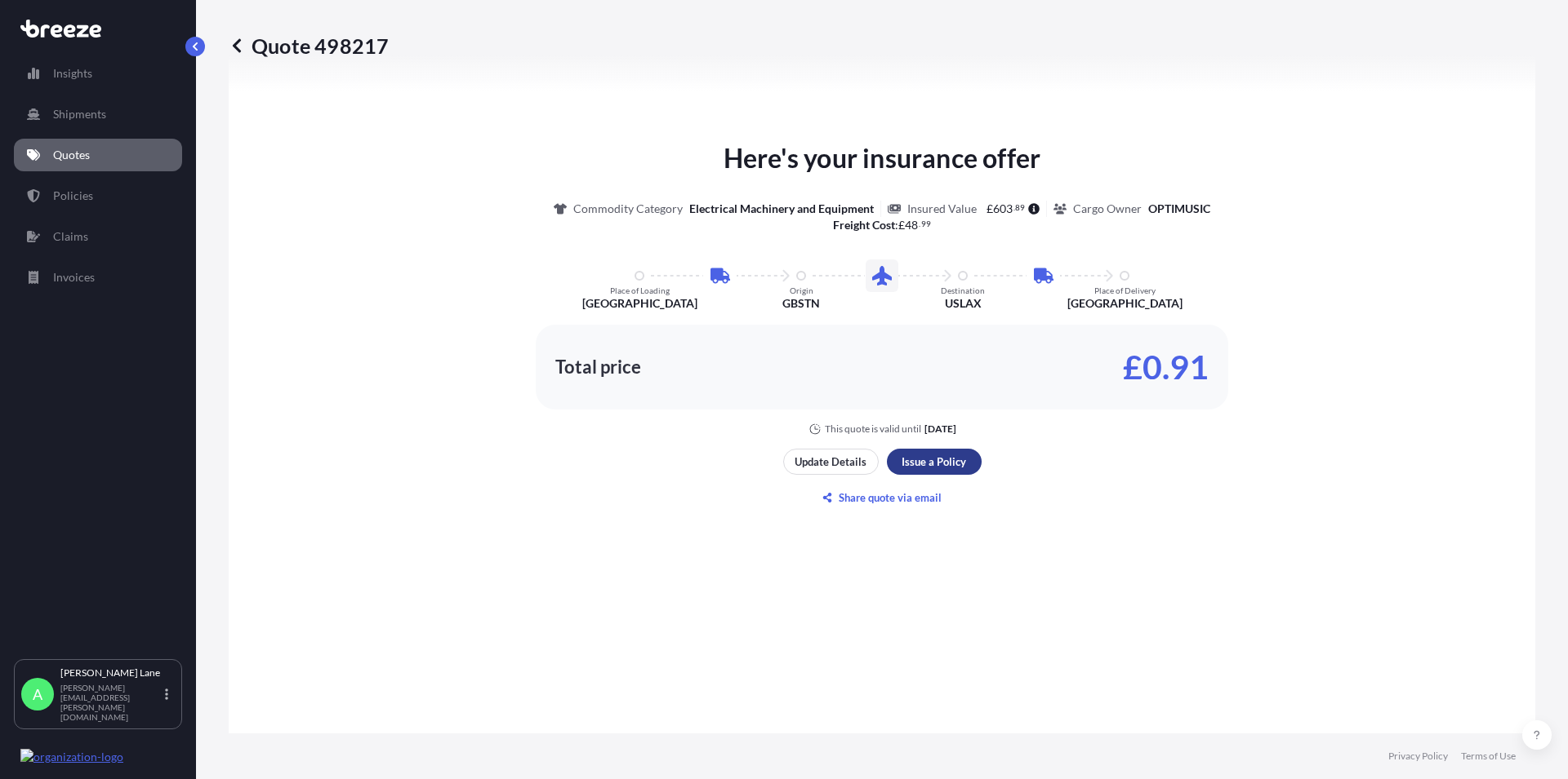
click at [936, 438] on div "Here's your insurance offer Commodity Category Electrical Machinery and Equipme…" at bounding box center [882, 325] width 1261 height 999
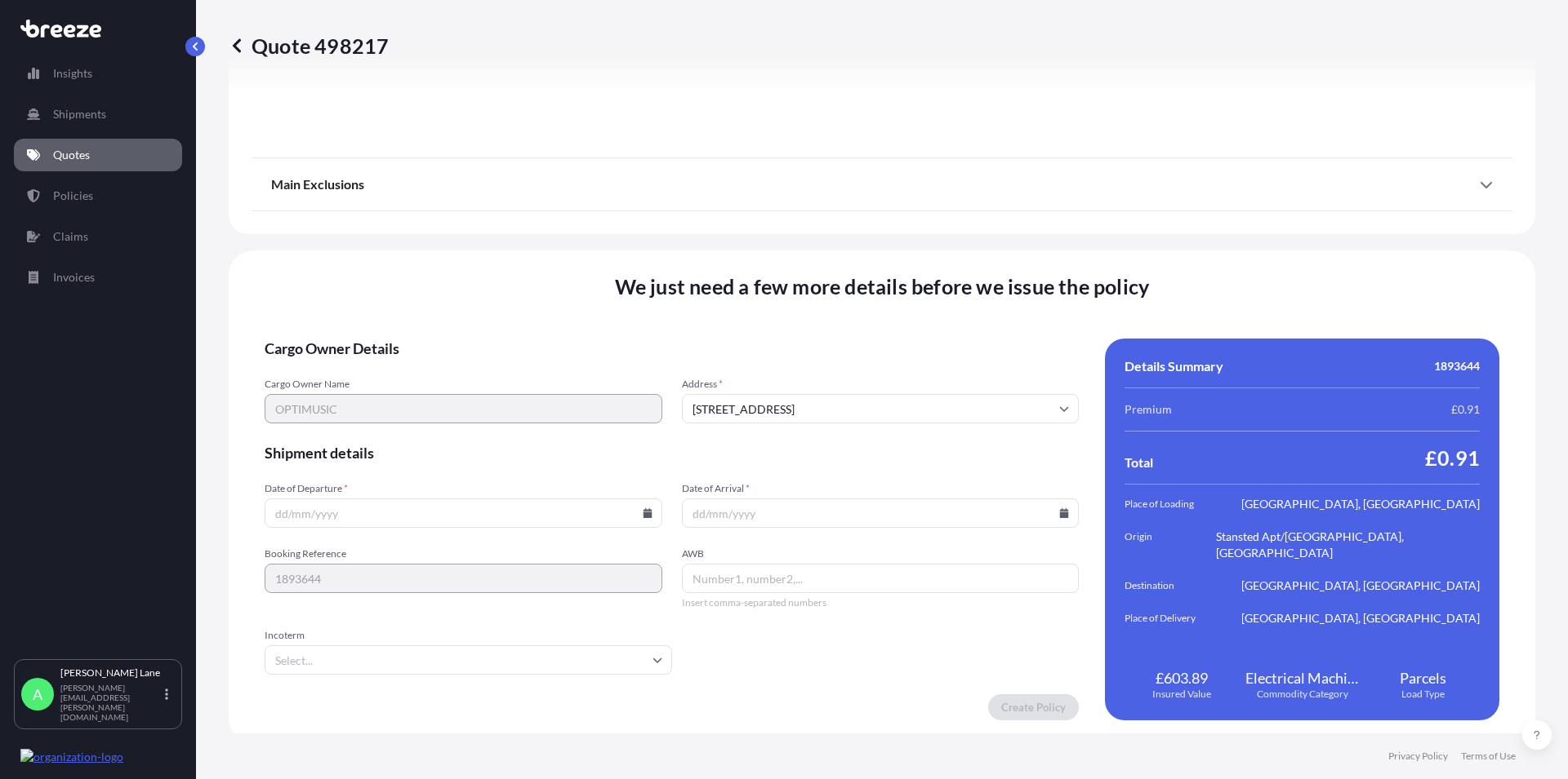
scroll to position [2134, 0]
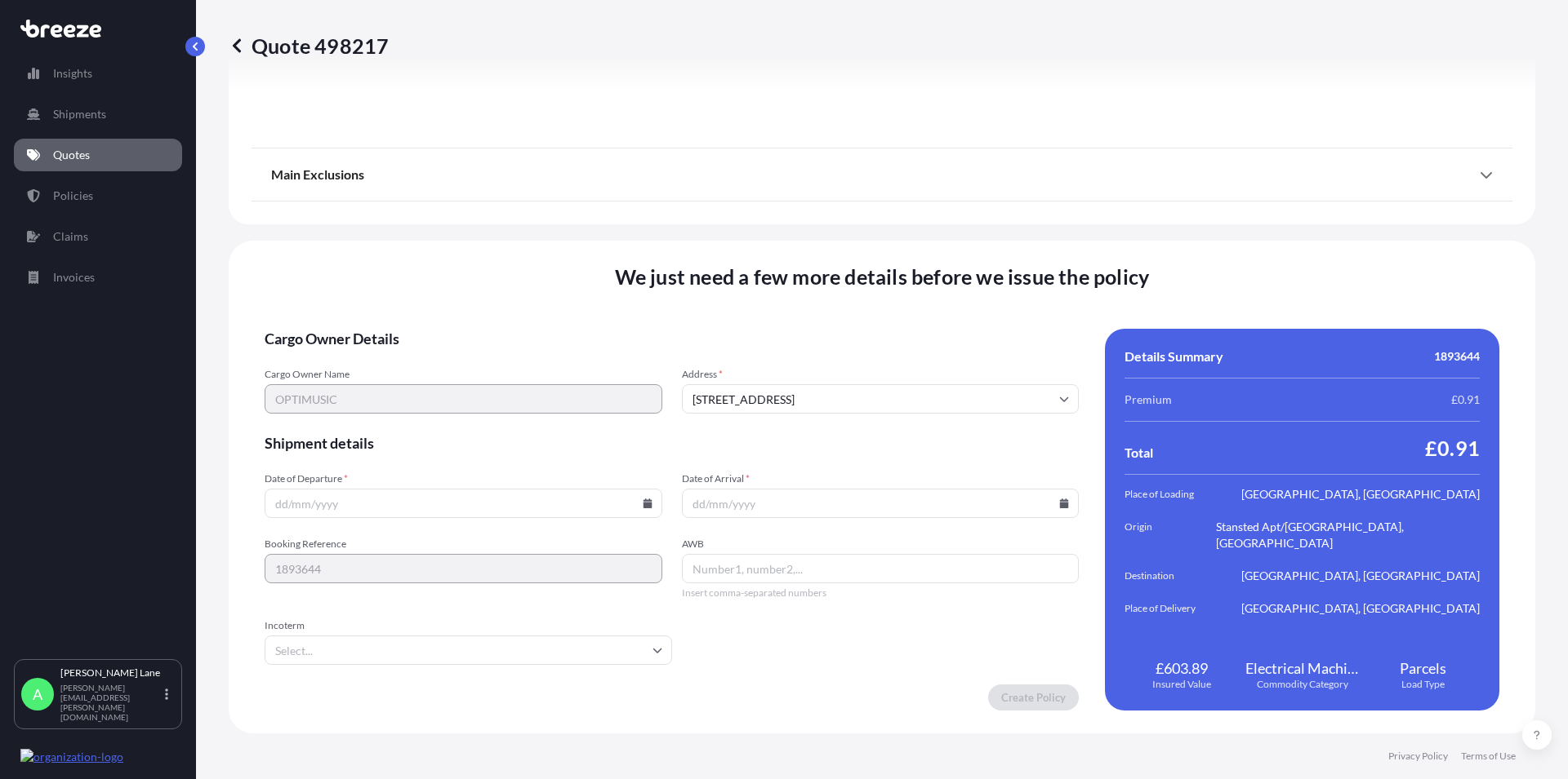
click at [643, 500] on icon at bounding box center [647, 503] width 9 height 10
click at [460, 294] on button "4" at bounding box center [462, 296] width 26 height 26
type input "[DATE]"
click at [1060, 501] on icon at bounding box center [1064, 503] width 9 height 10
click at [909, 293] on button "5" at bounding box center [912, 296] width 26 height 26
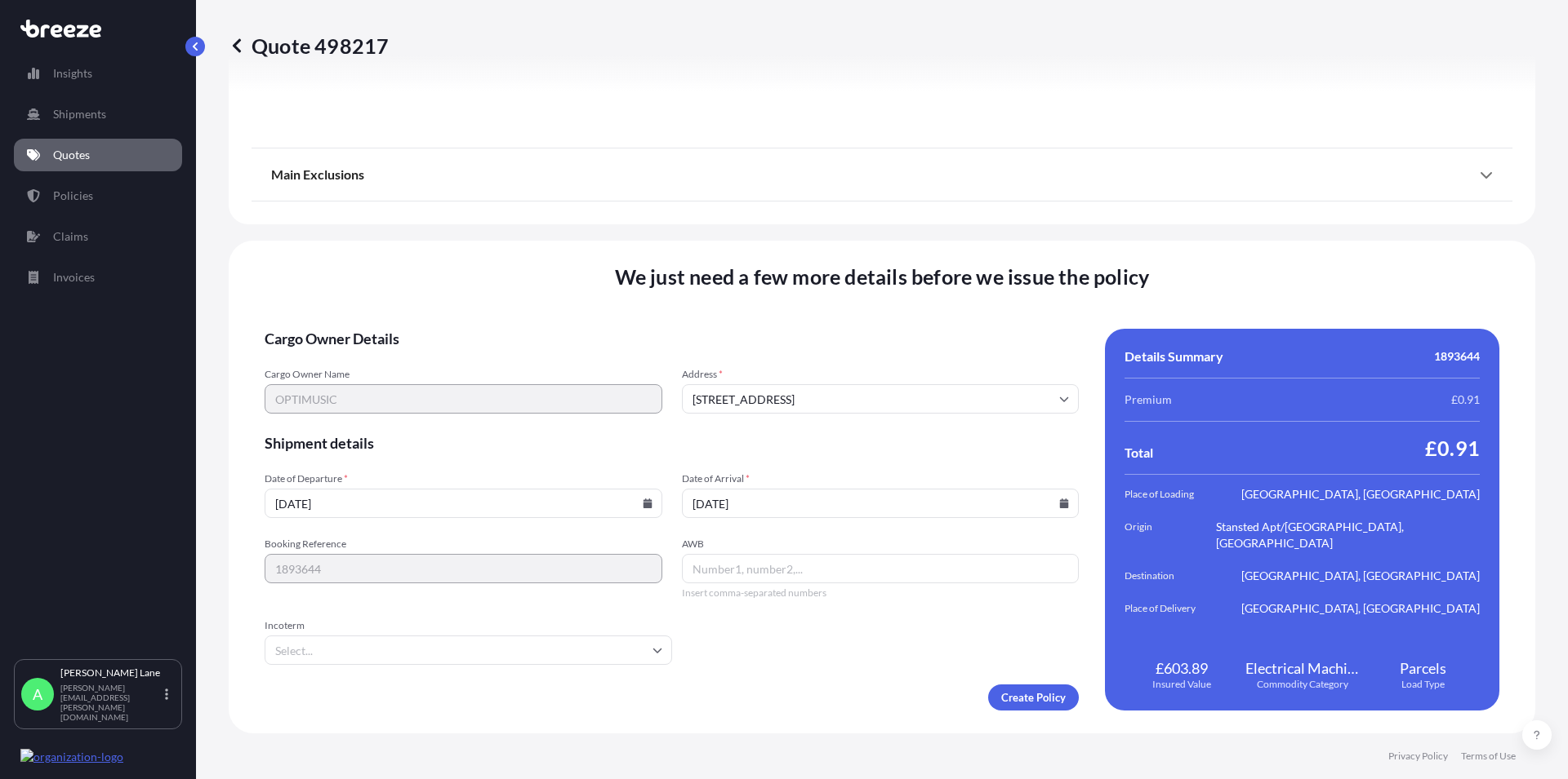
type input "[DATE]"
click at [726, 570] on input "AWB" at bounding box center [880, 569] width 398 height 30
paste input "392840640277"
type input "392840640277"
click at [640, 641] on input "Incoterm" at bounding box center [468, 651] width 407 height 30
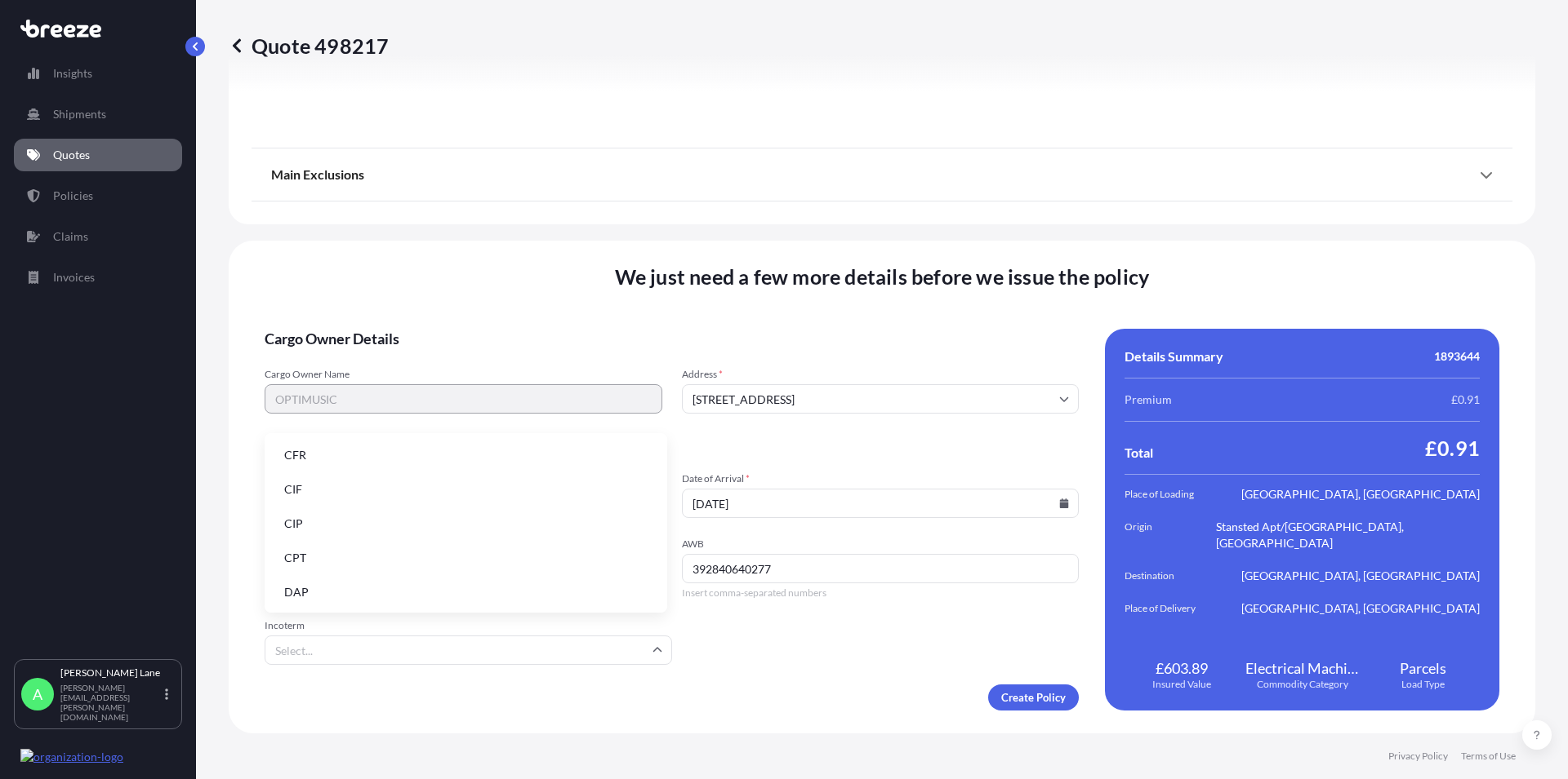
click at [322, 596] on li "DAP" at bounding box center [465, 592] width 389 height 31
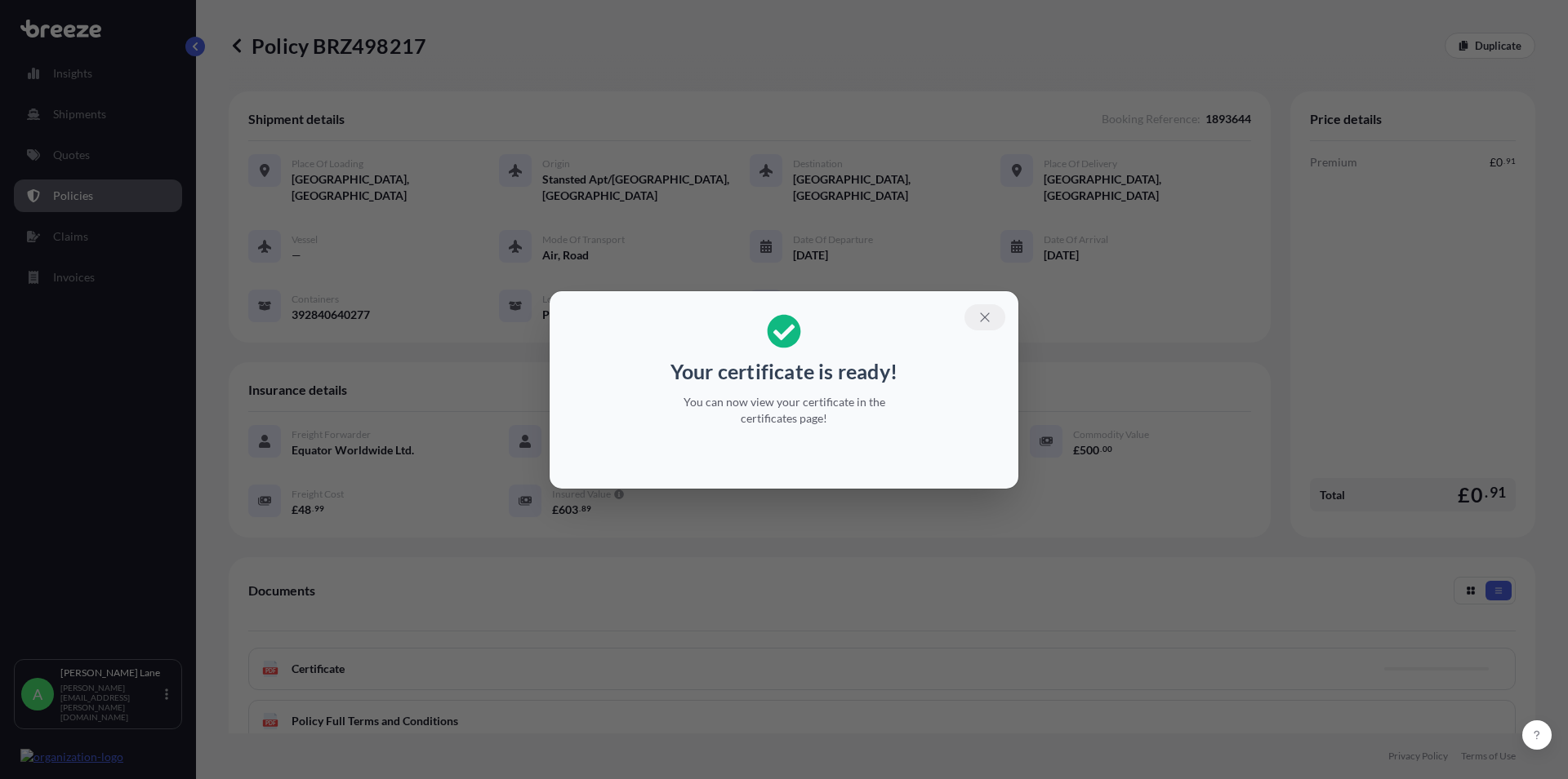
click at [986, 317] on icon "button" at bounding box center [984, 318] width 15 height 15
